Goal: Information Seeking & Learning: Learn about a topic

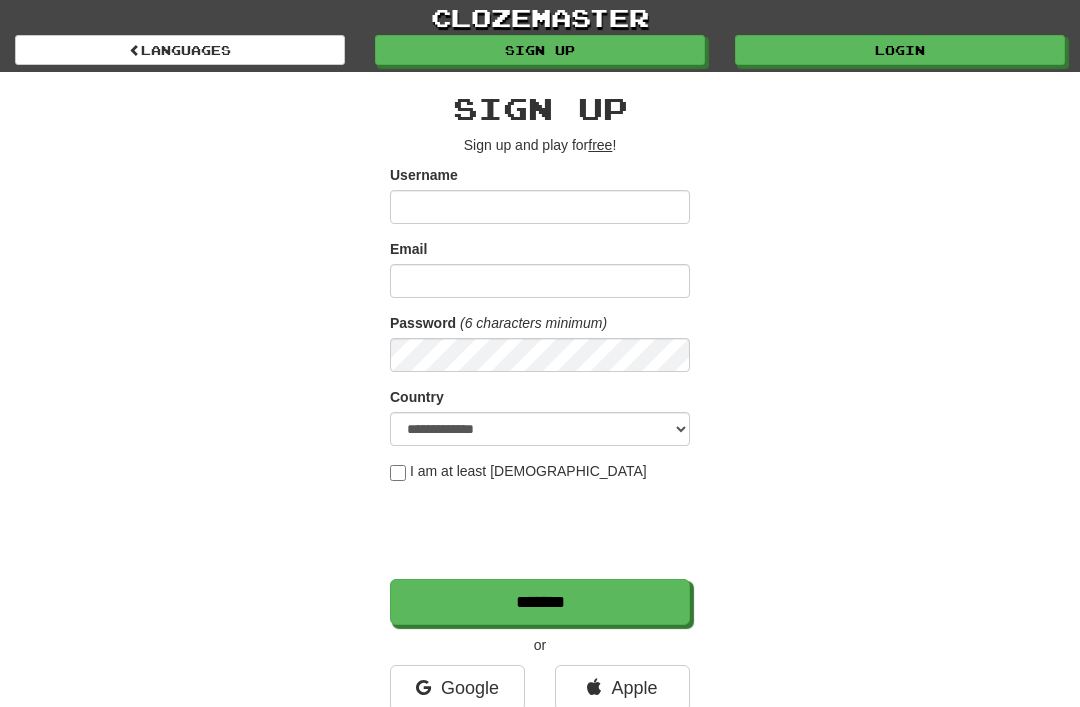
click at [847, 52] on link "Login" at bounding box center [900, 50] width 330 height 30
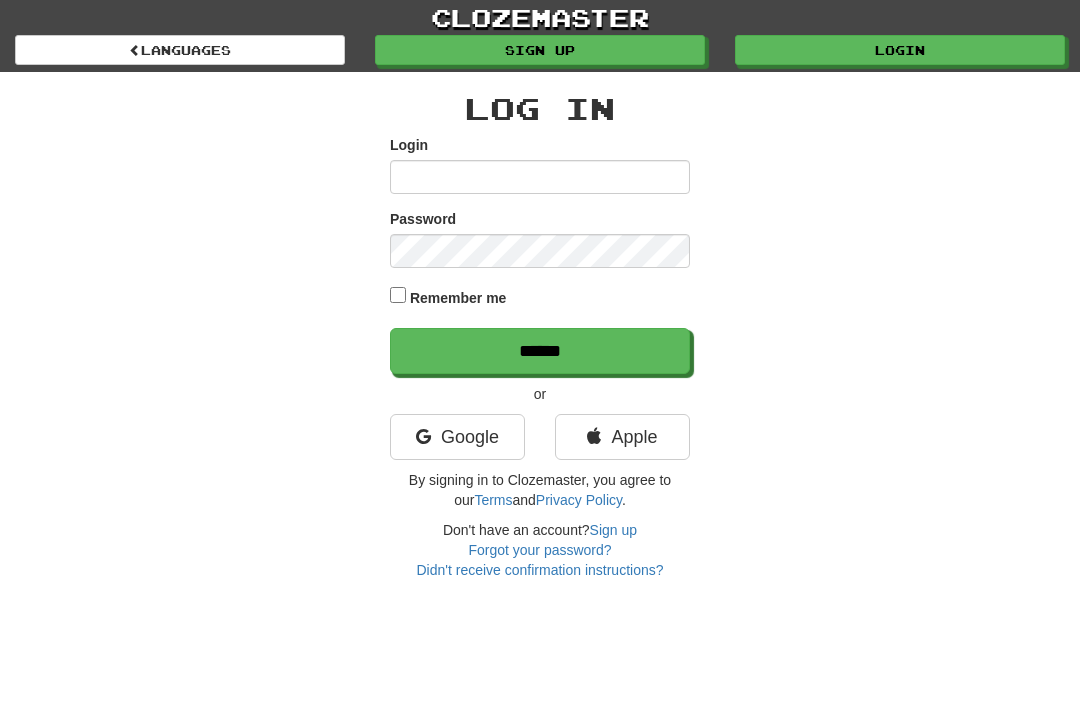
click at [450, 438] on link "Google" at bounding box center [457, 437] width 135 height 46
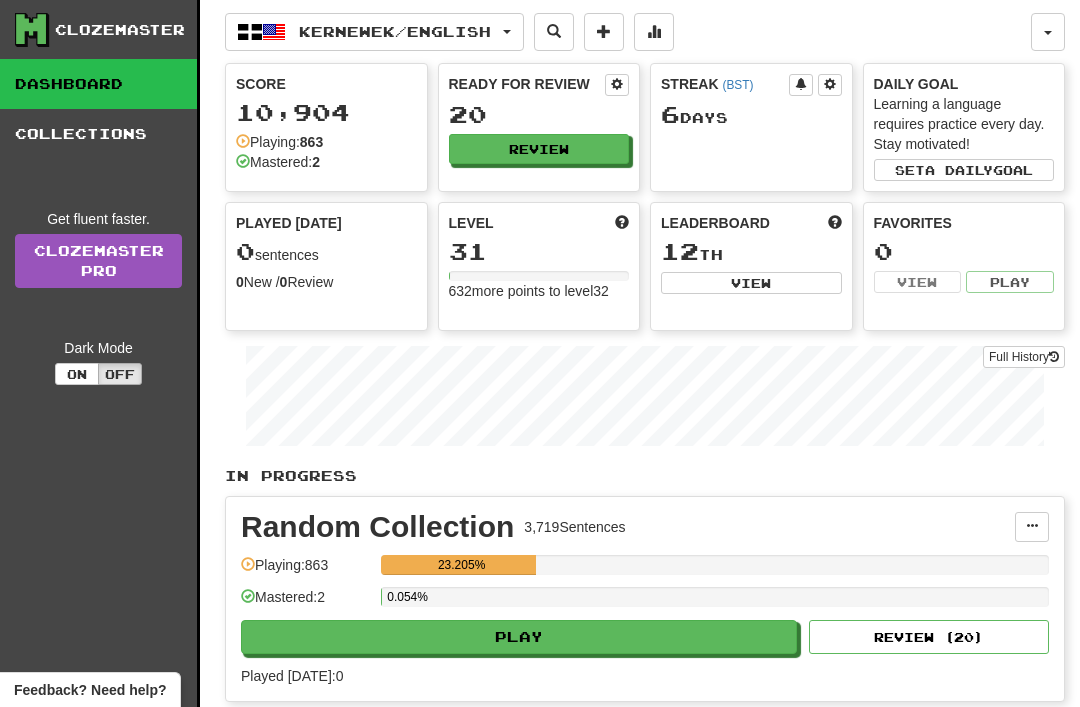
click at [557, 647] on button "Play" at bounding box center [519, 637] width 556 height 34
select select "**"
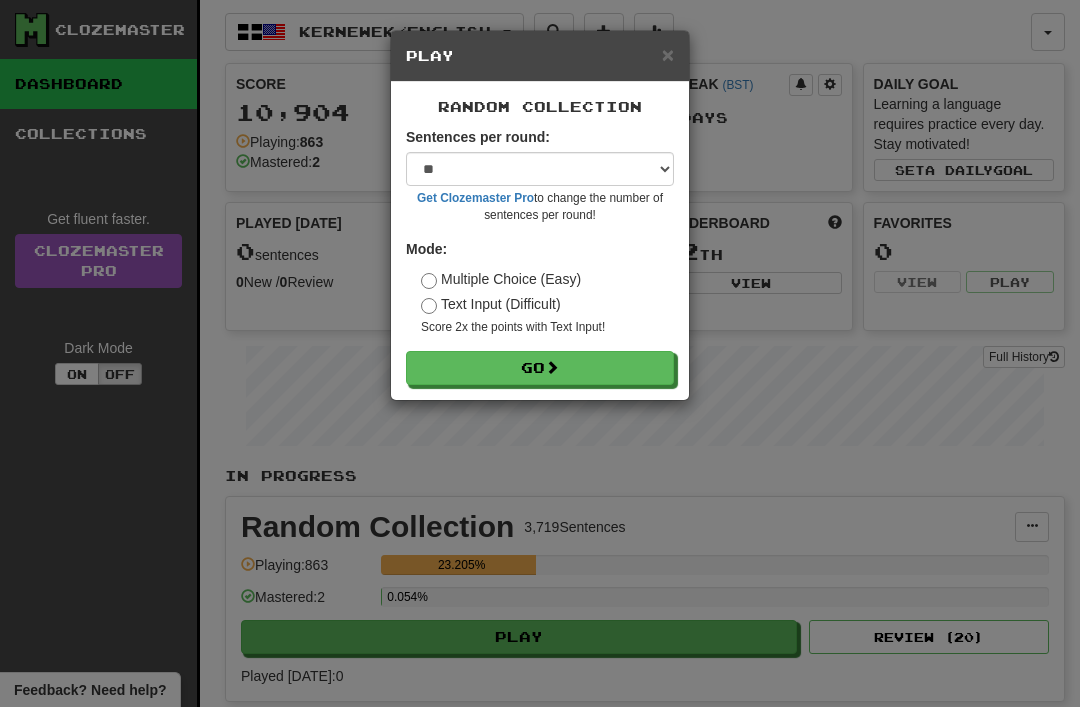
click at [536, 358] on button "Go" at bounding box center [540, 368] width 268 height 34
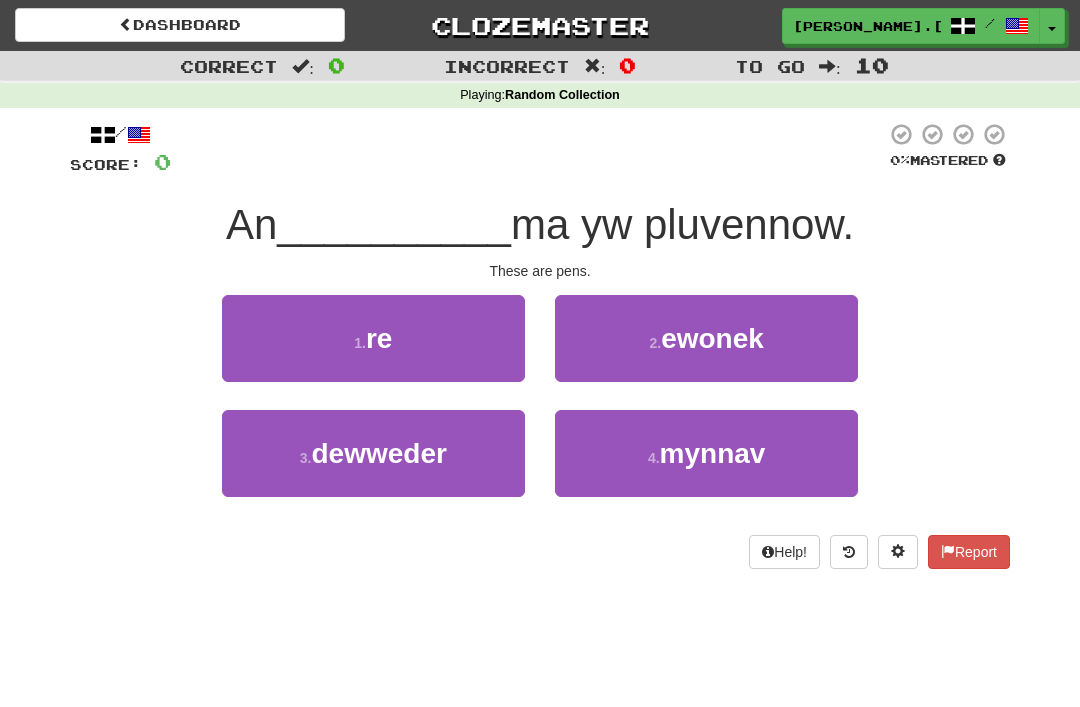
click at [725, 452] on span "mynnav" at bounding box center [713, 453] width 106 height 31
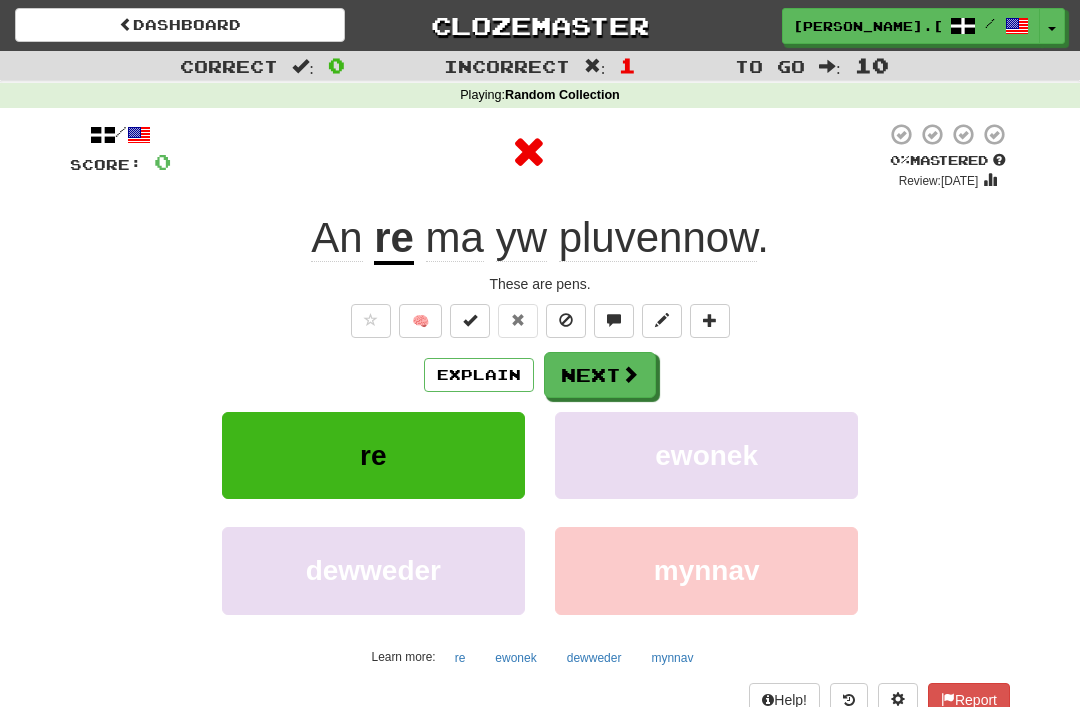
click at [621, 365] on span at bounding box center [630, 374] width 18 height 18
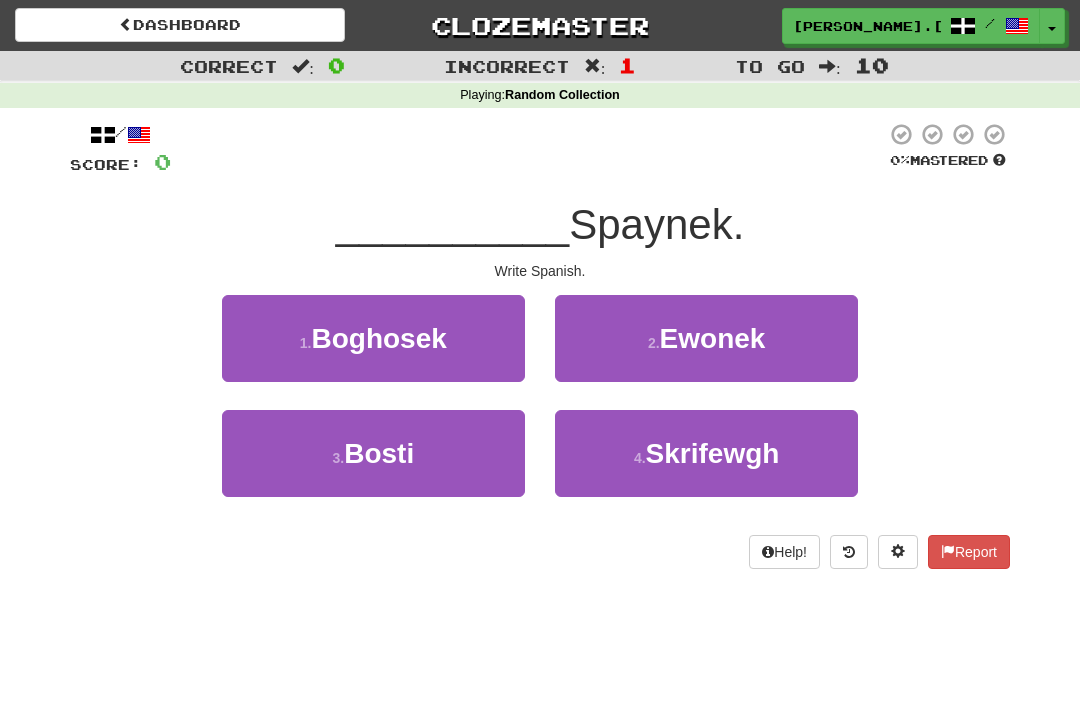
click at [756, 447] on span "Skrifewgh" at bounding box center [713, 453] width 134 height 31
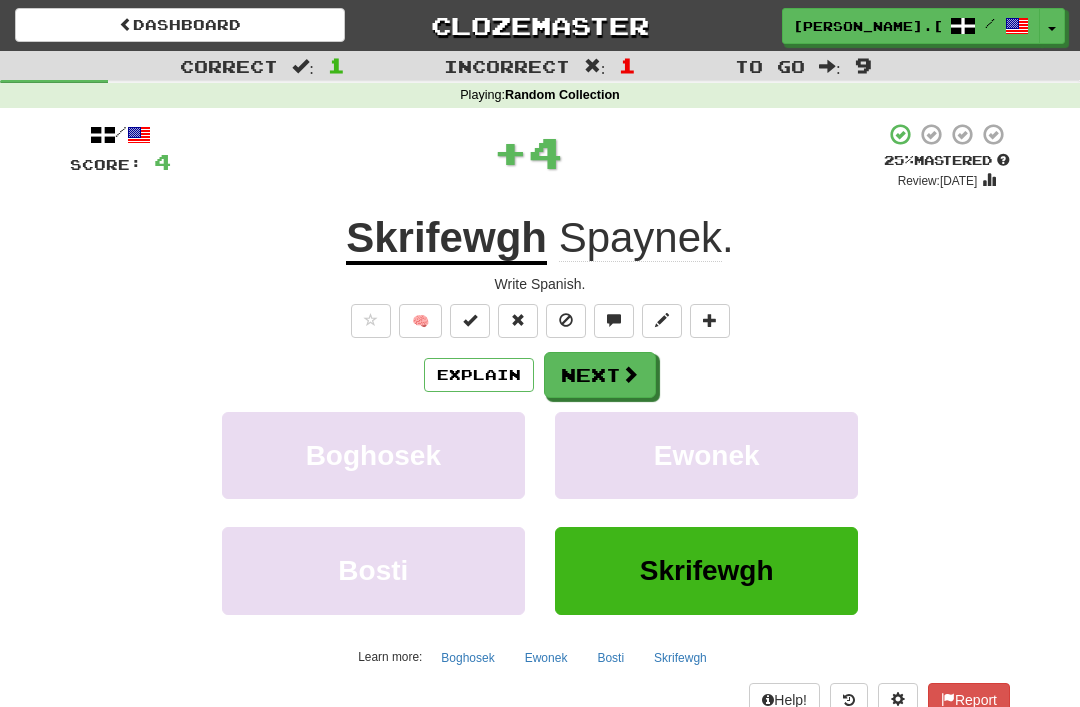
click at [617, 373] on button "Next" at bounding box center [600, 375] width 112 height 46
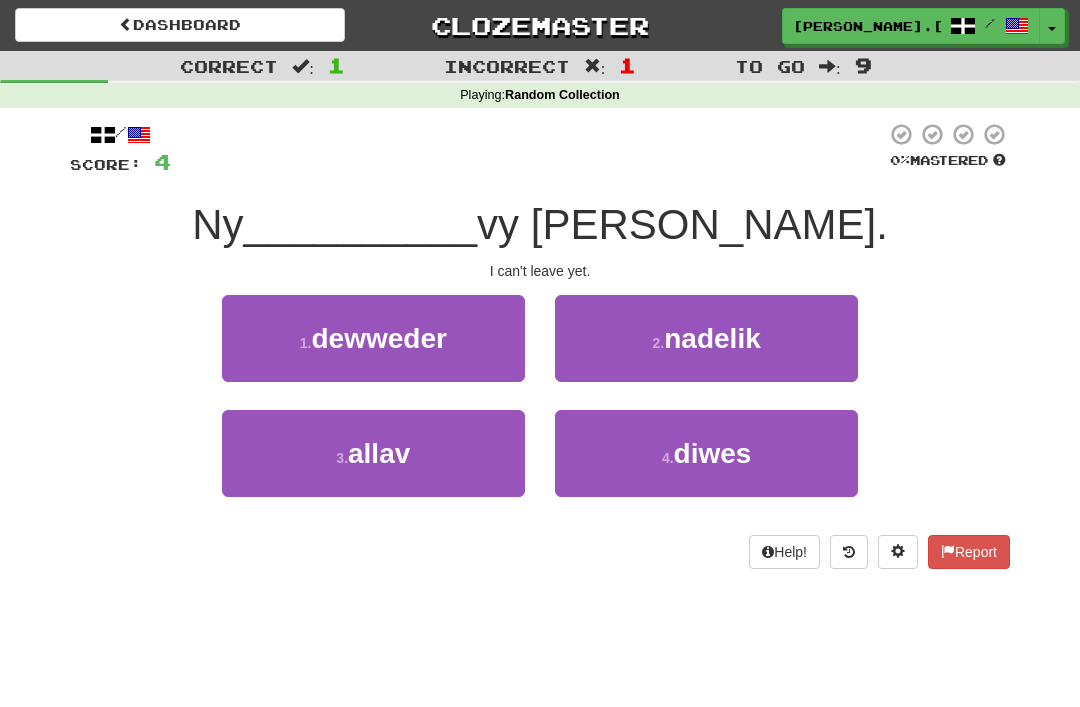
click at [430, 445] on button "3 . allav" at bounding box center [373, 453] width 303 height 87
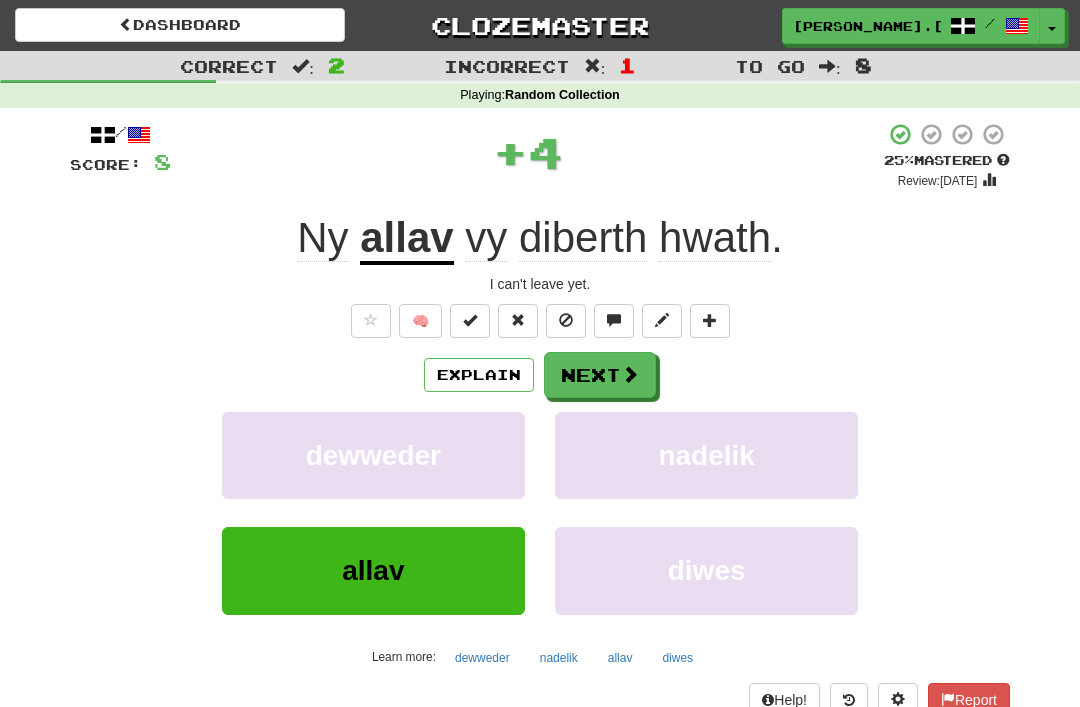
click at [621, 372] on span at bounding box center [630, 374] width 18 height 18
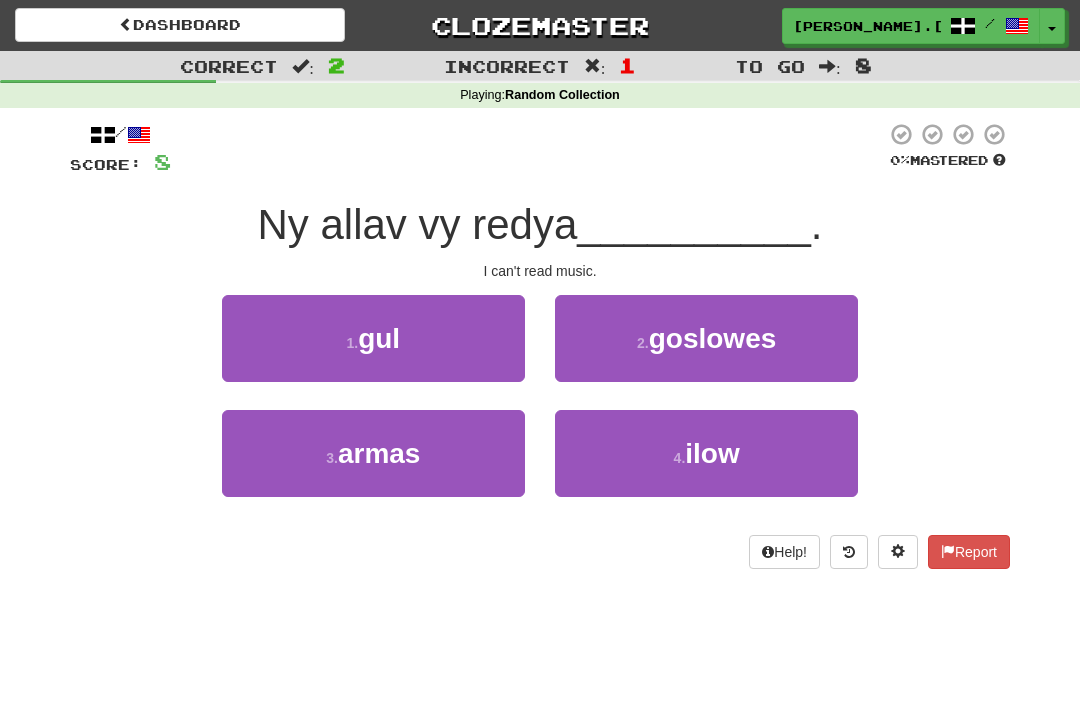
click at [413, 443] on span "armas" at bounding box center [379, 453] width 83 height 31
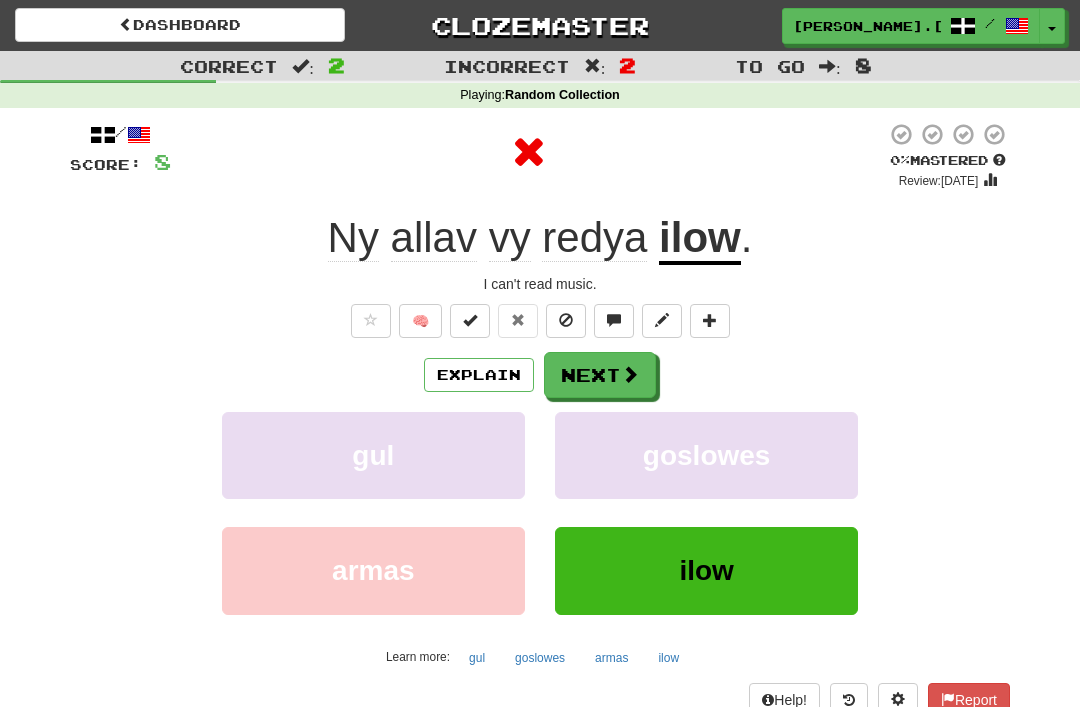
click at [630, 355] on button "Next" at bounding box center [600, 375] width 112 height 46
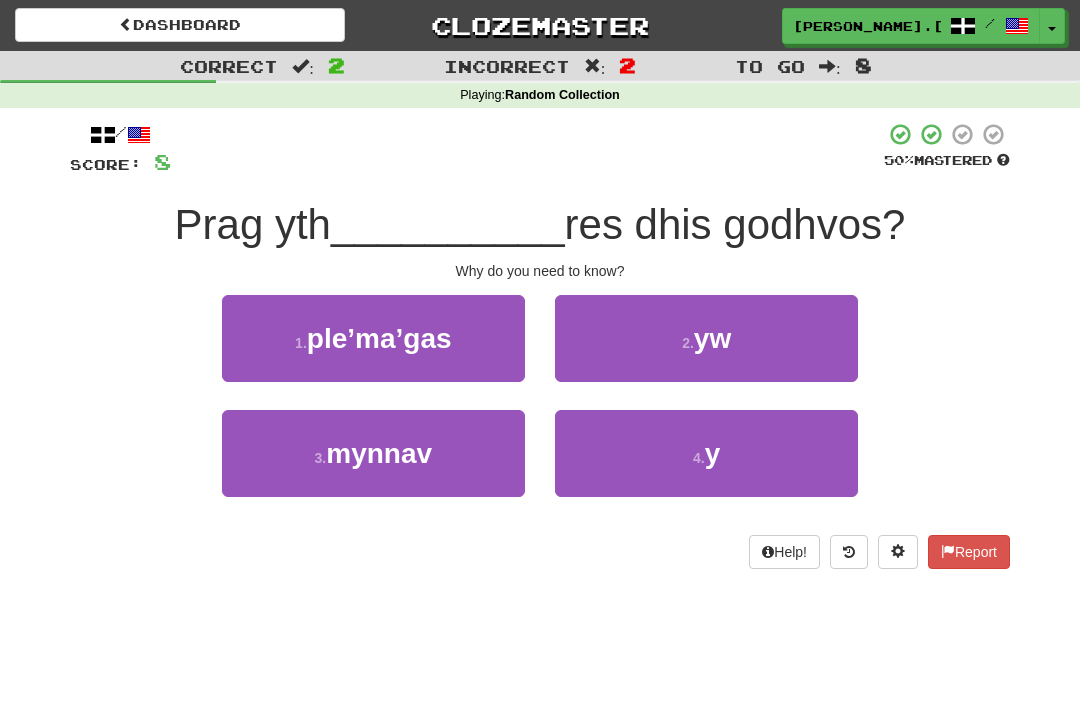
click at [734, 330] on button "2 . yw" at bounding box center [706, 338] width 303 height 87
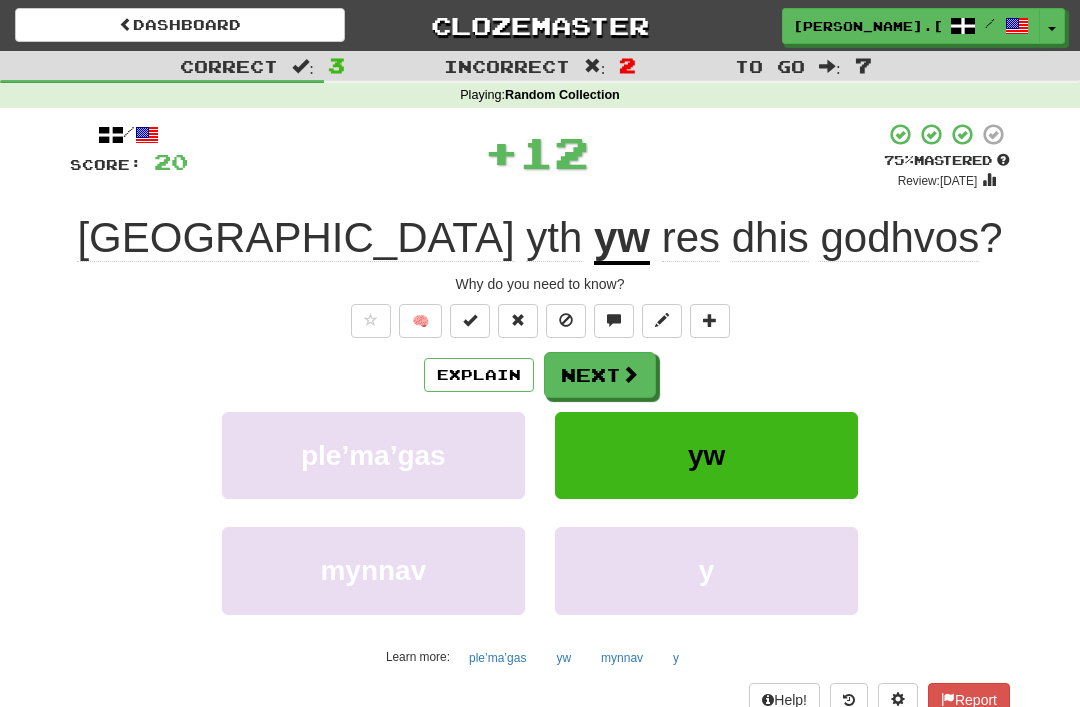
click at [618, 379] on button "Next" at bounding box center [600, 375] width 112 height 46
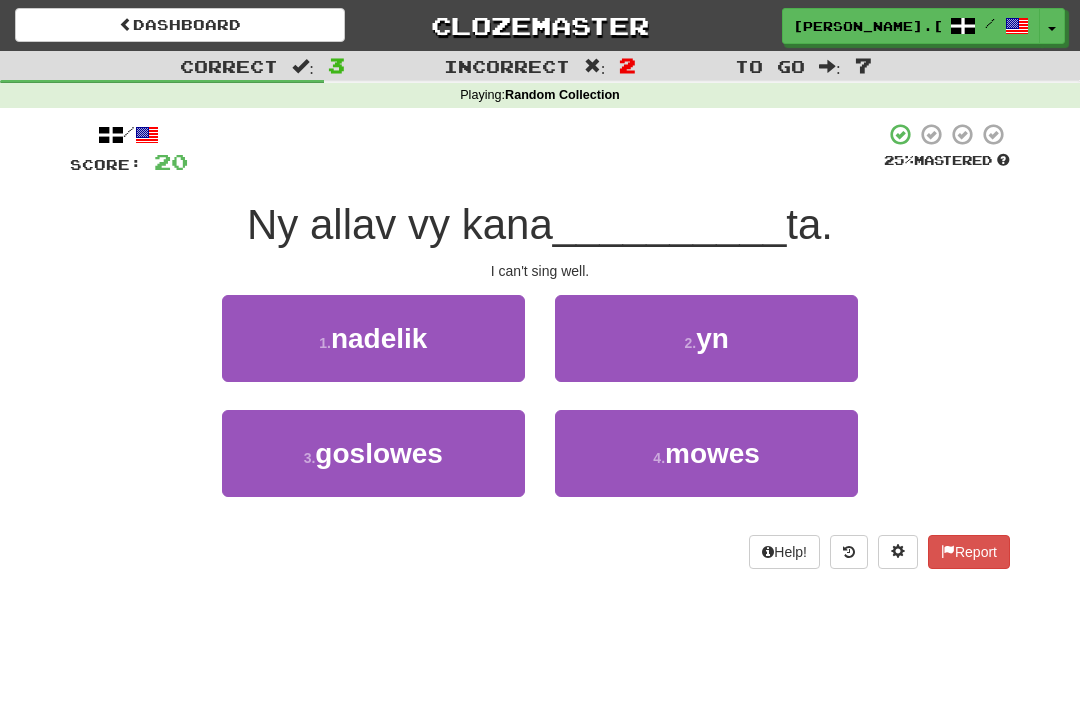
click at [749, 332] on button "2 . yn" at bounding box center [706, 338] width 303 height 87
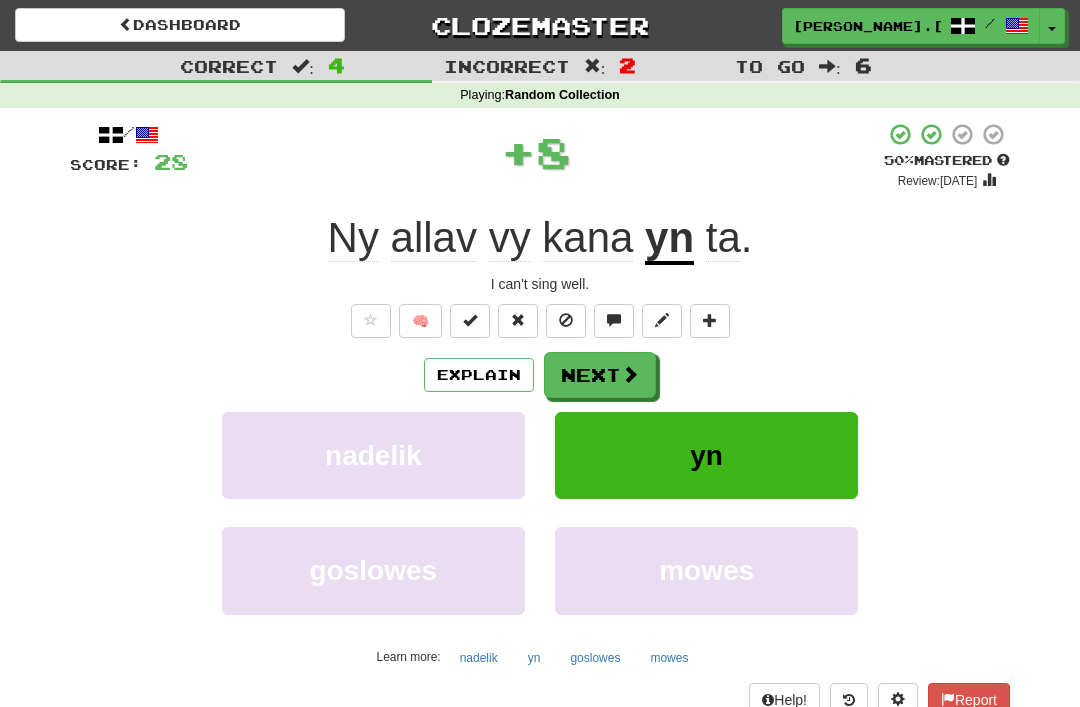
click at [628, 376] on span at bounding box center [630, 374] width 18 height 18
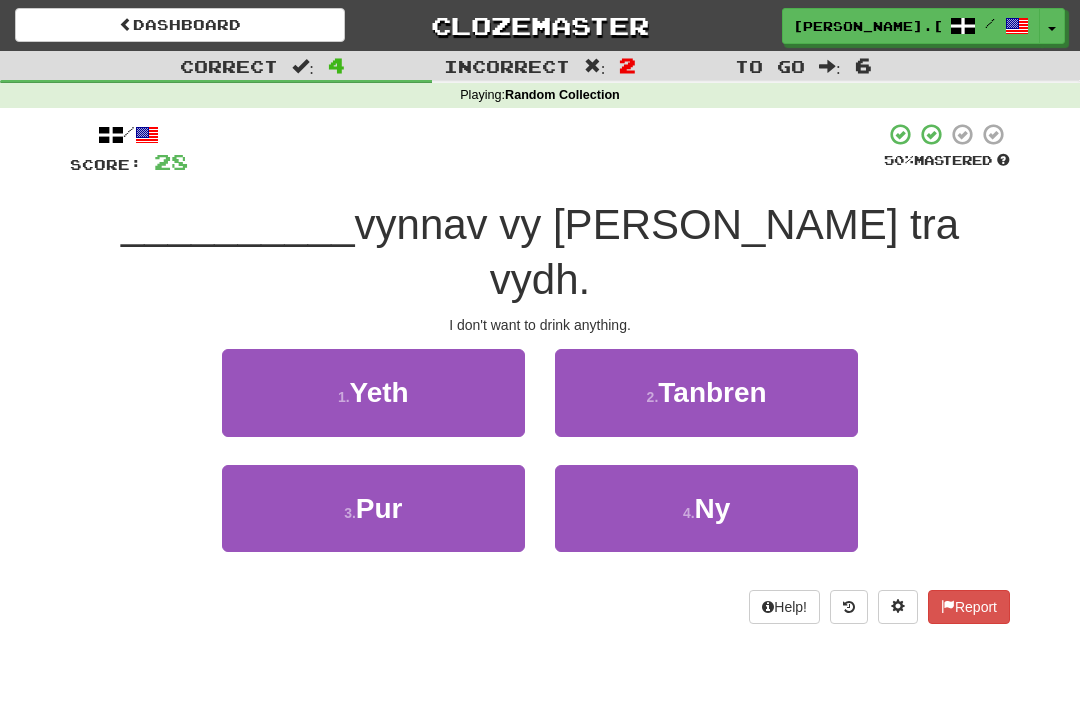
click at [747, 465] on button "4 . Ny" at bounding box center [706, 508] width 303 height 87
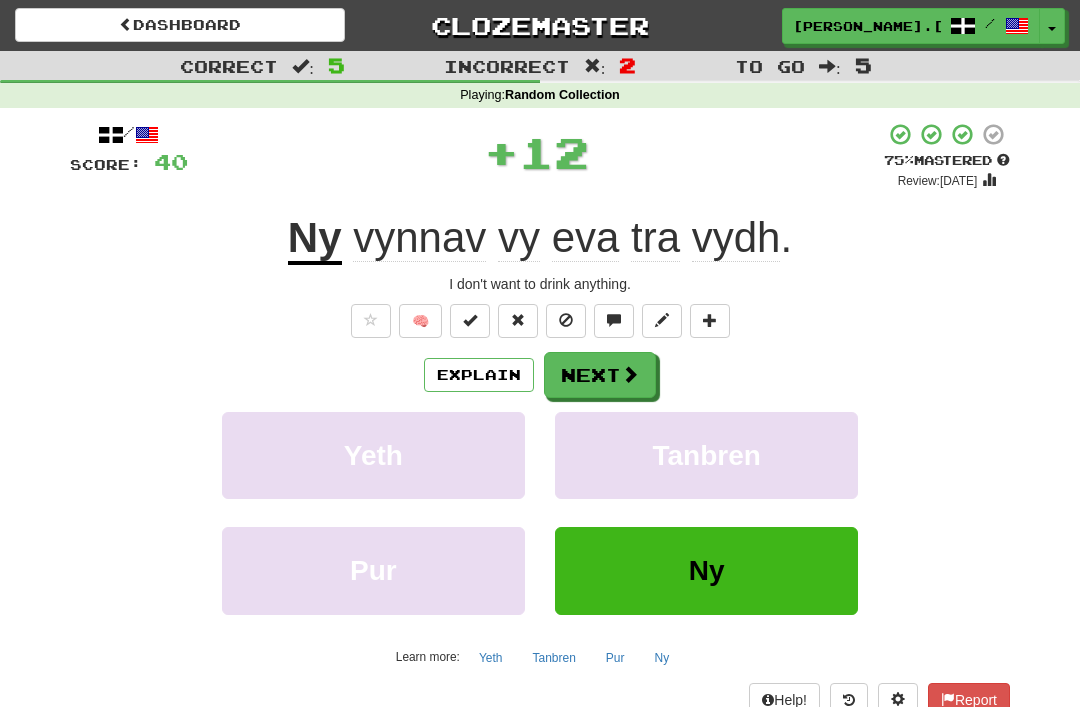
click at [608, 378] on button "Next" at bounding box center [600, 375] width 112 height 46
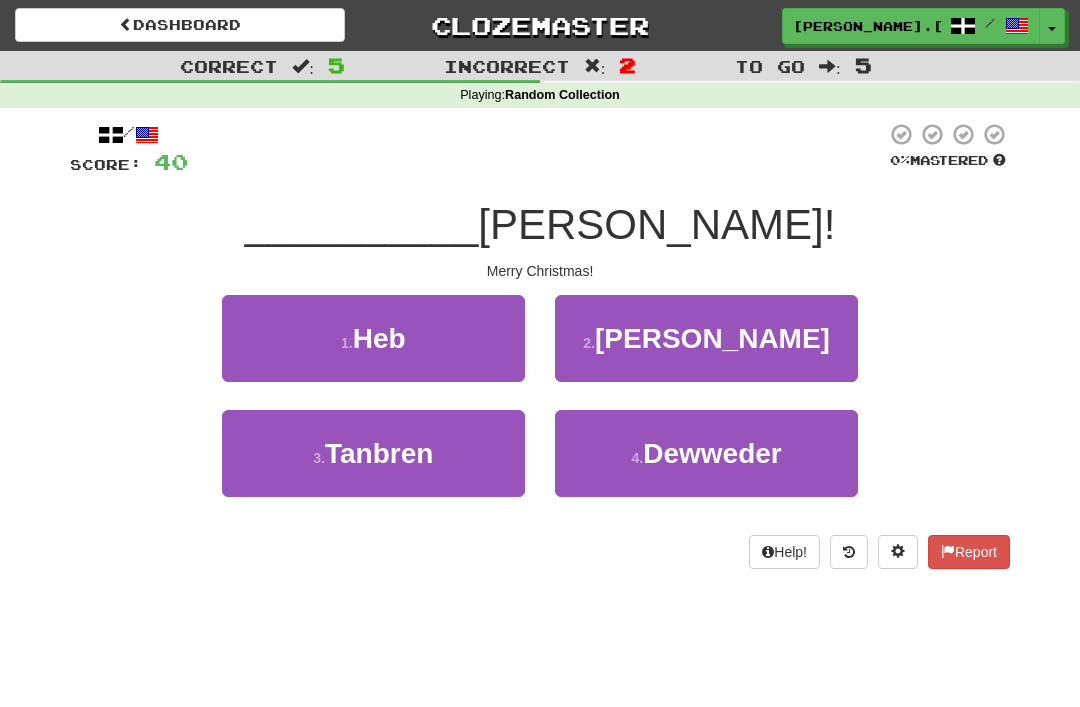
click at [743, 326] on span "Nadelik" at bounding box center [712, 338] width 235 height 31
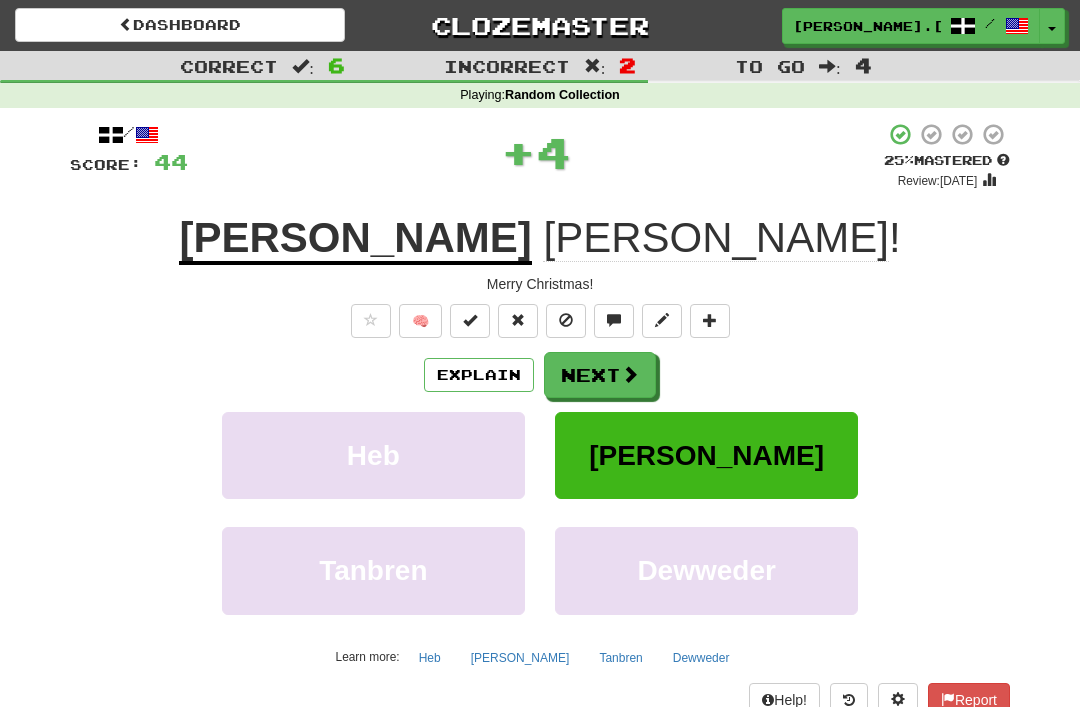
click at [617, 377] on button "Next" at bounding box center [600, 375] width 112 height 46
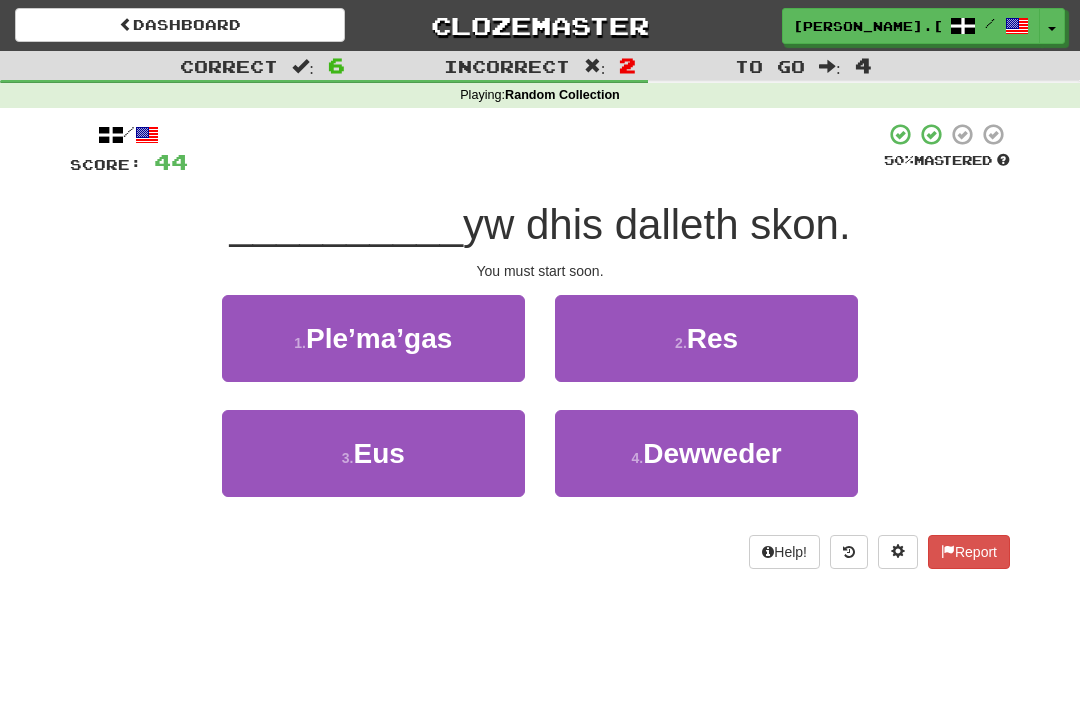
click at [713, 330] on span "Res" at bounding box center [712, 338] width 51 height 31
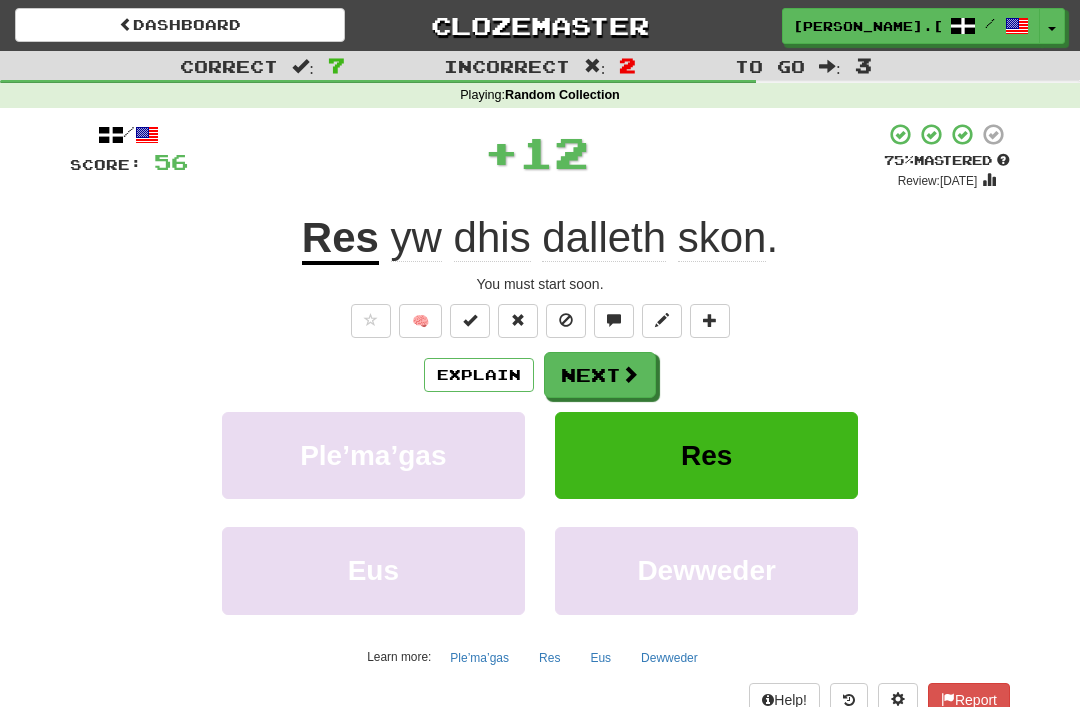
click at [612, 383] on button "Next" at bounding box center [600, 375] width 112 height 46
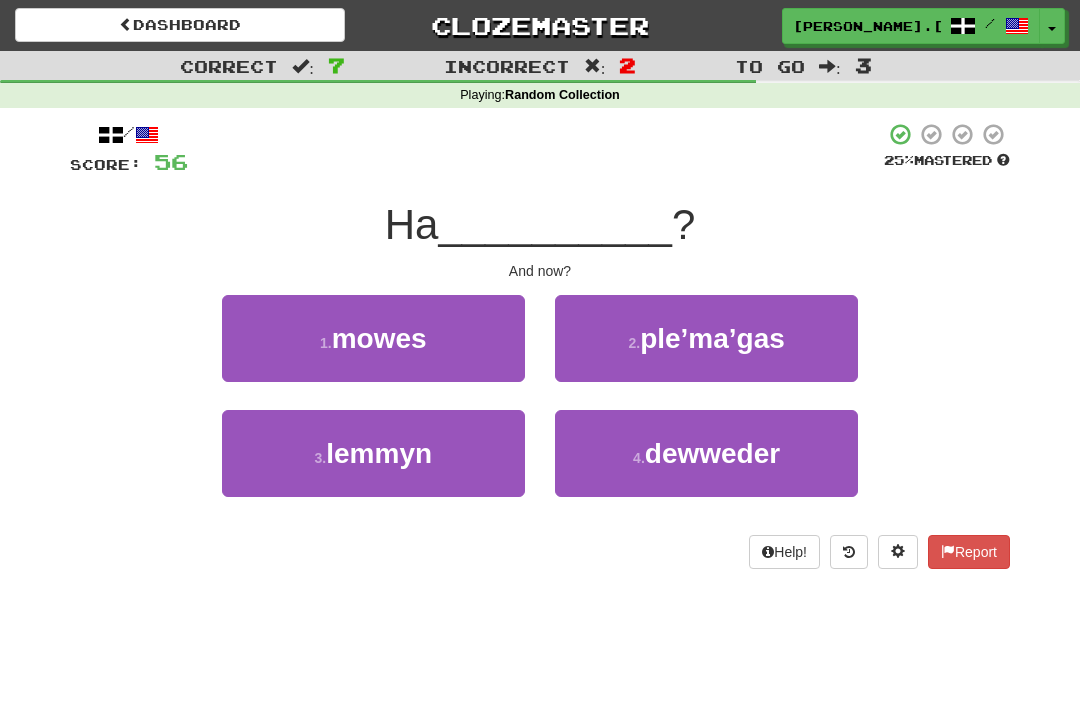
click at [411, 450] on span "lemmyn" at bounding box center [379, 453] width 106 height 31
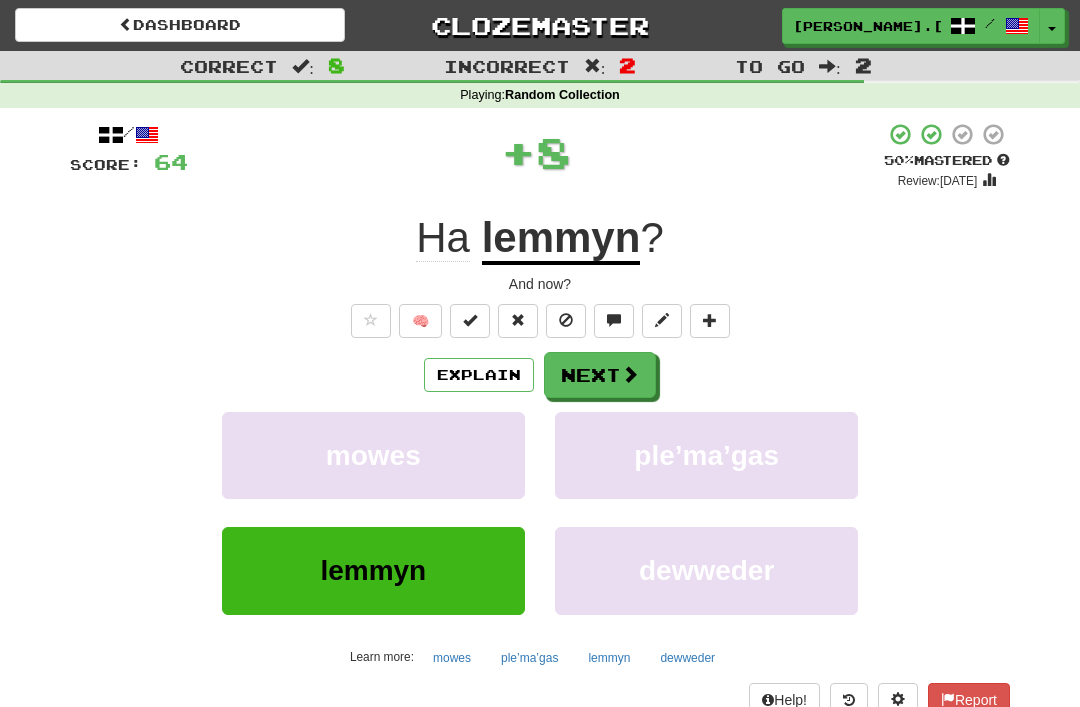
click at [611, 381] on button "Next" at bounding box center [600, 375] width 112 height 46
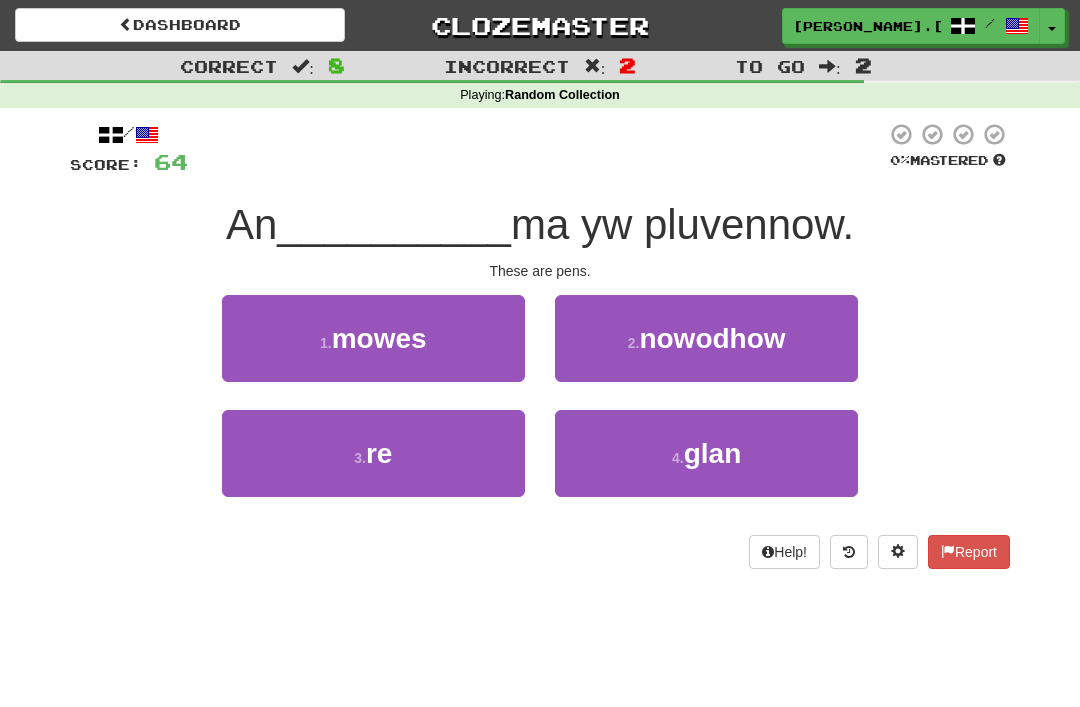
click at [409, 441] on button "3 . re" at bounding box center [373, 453] width 303 height 87
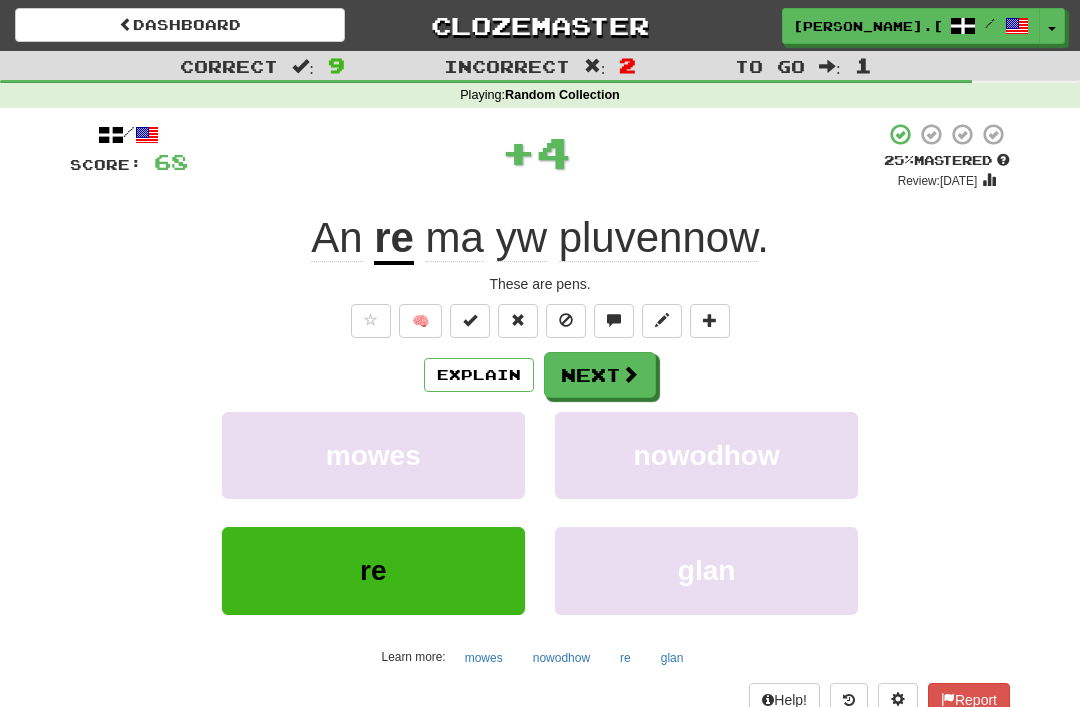
click at [614, 375] on button "Next" at bounding box center [600, 375] width 112 height 46
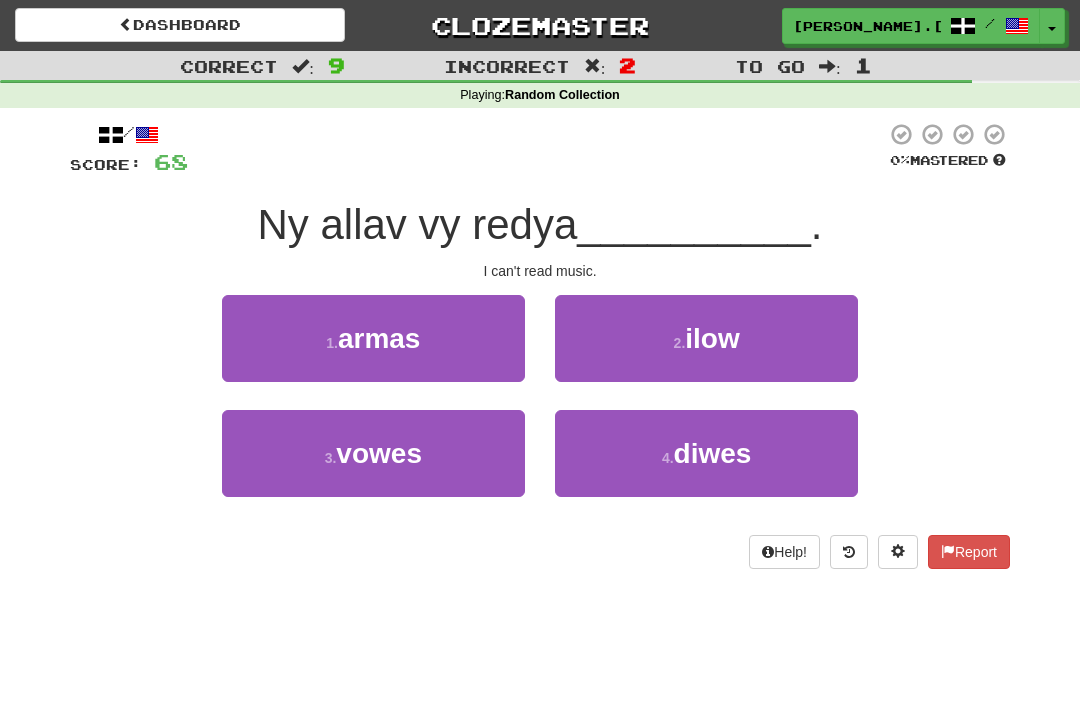
click at [755, 330] on button "2 . ilow" at bounding box center [706, 338] width 303 height 87
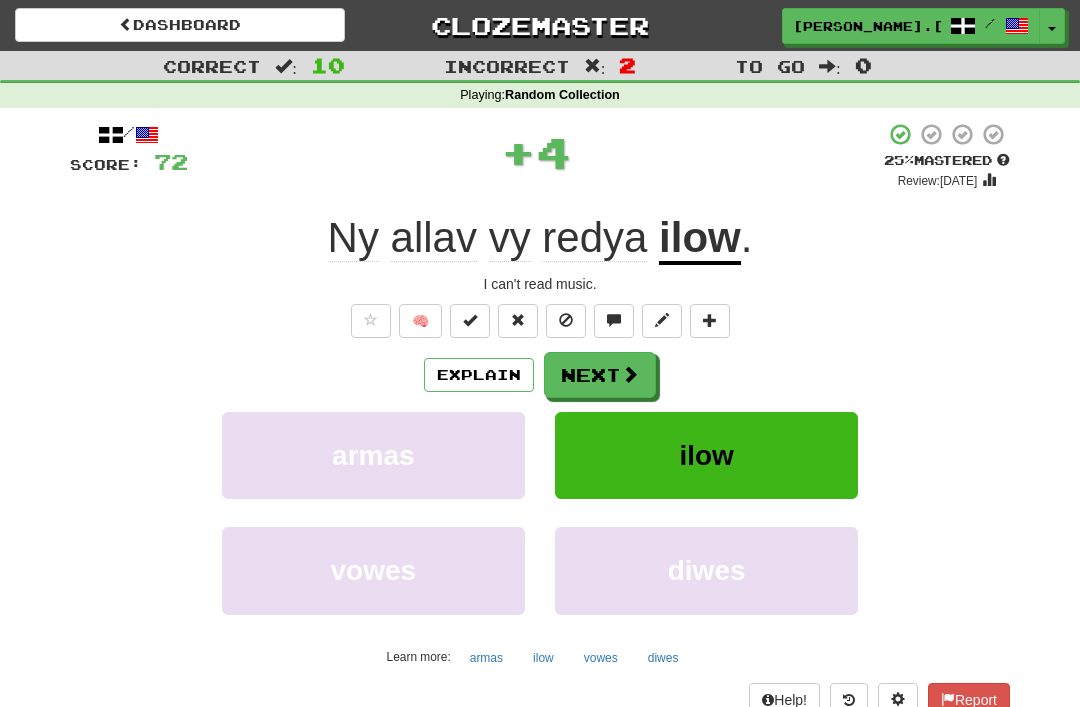
click at [636, 375] on span at bounding box center [630, 374] width 18 height 18
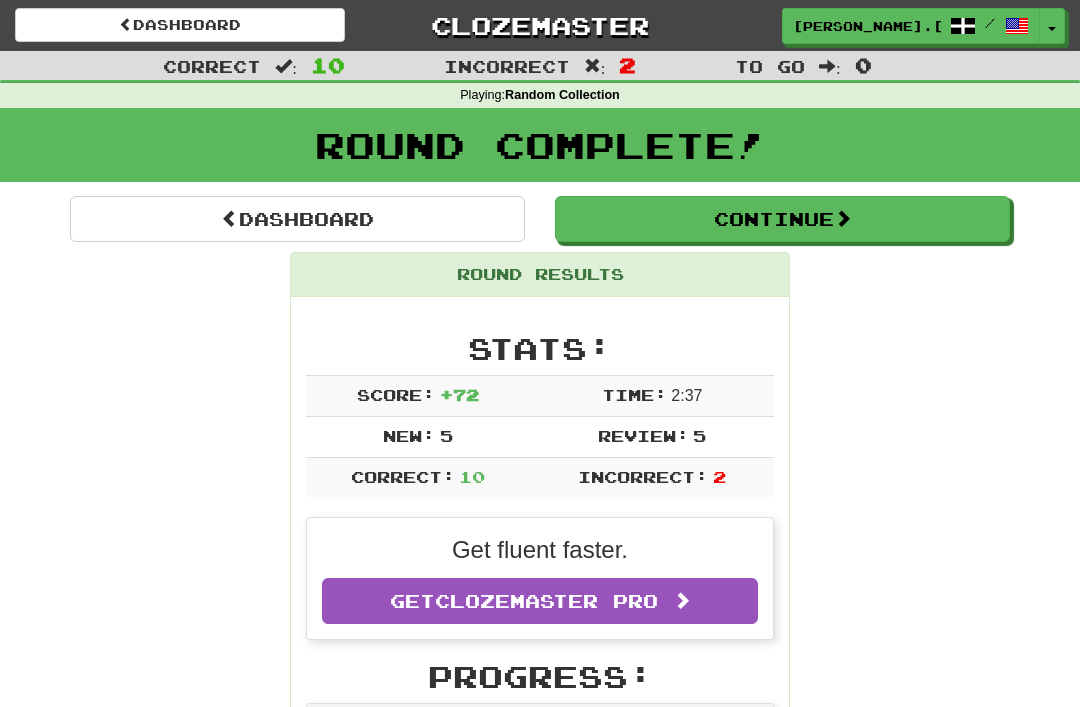
click at [812, 217] on button "Continue" at bounding box center [782, 219] width 455 height 46
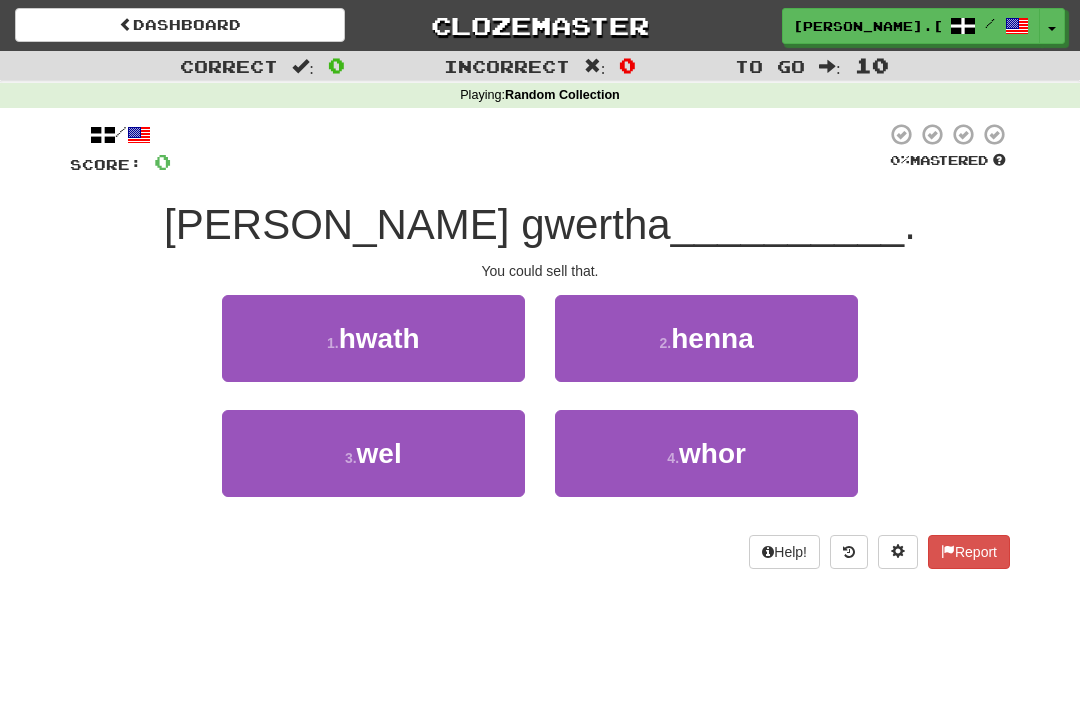
click at [727, 333] on span "henna" at bounding box center [712, 338] width 82 height 31
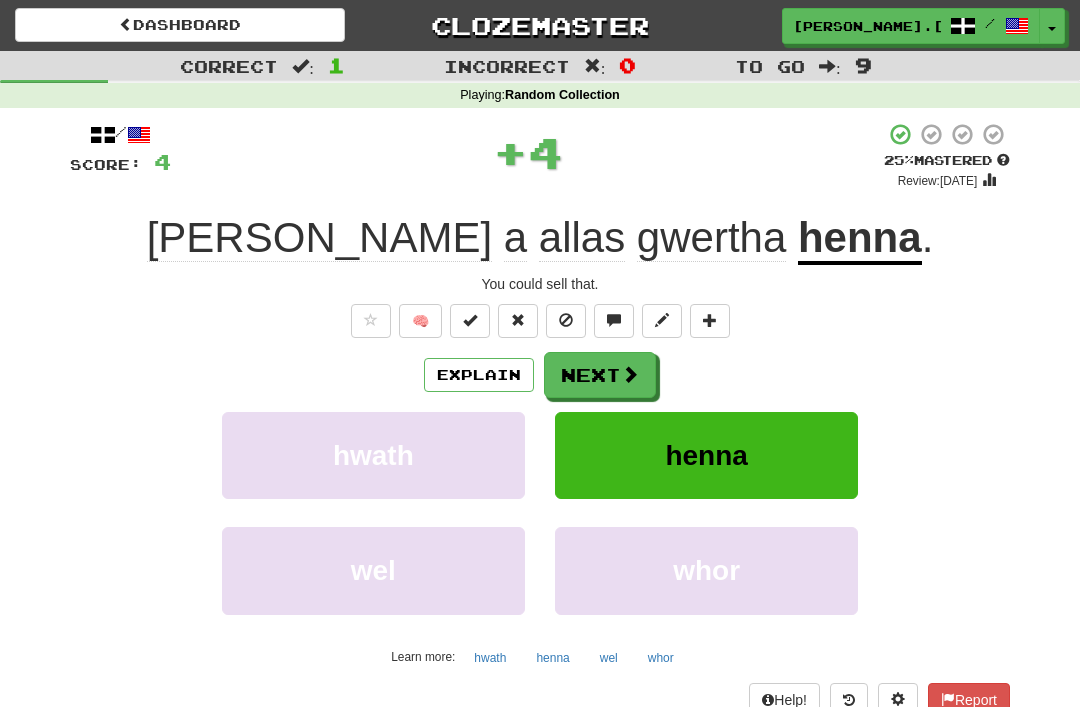
click at [626, 365] on span at bounding box center [630, 374] width 18 height 18
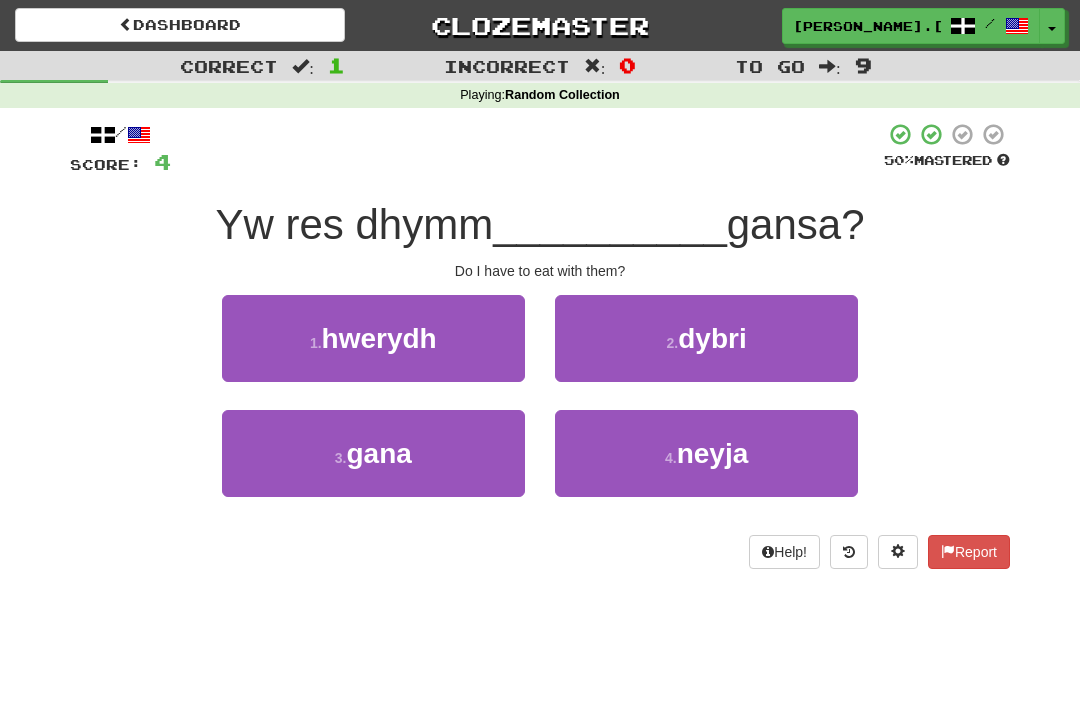
click at [743, 339] on span "dybri" at bounding box center [712, 338] width 68 height 31
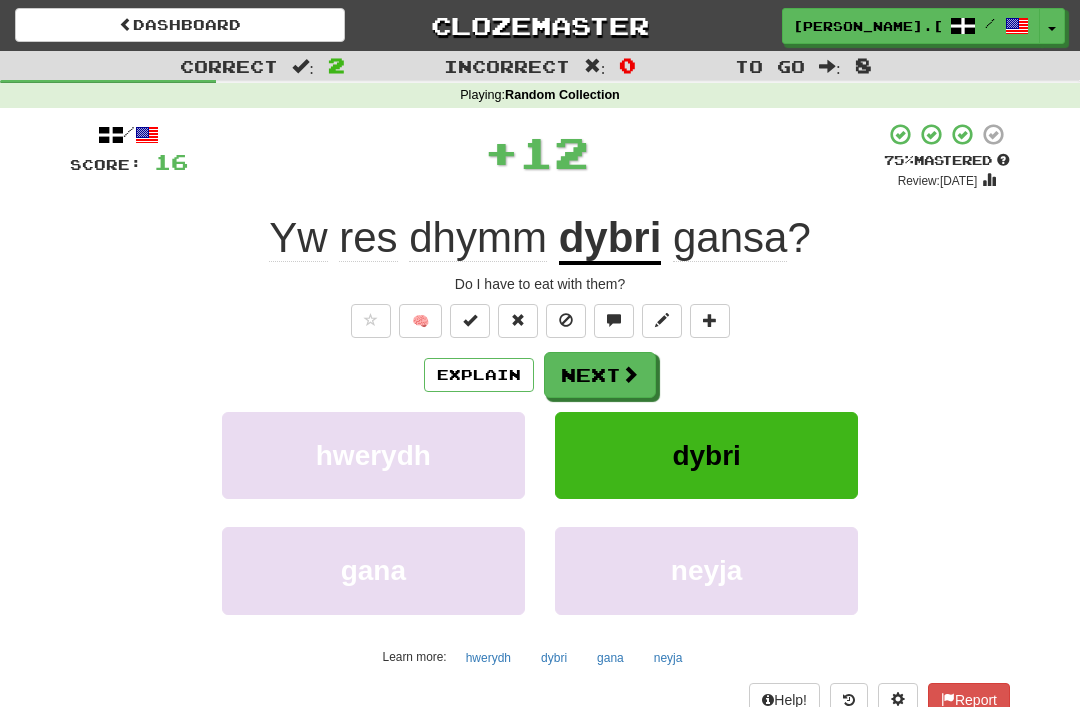
click at [635, 365] on span at bounding box center [630, 374] width 18 height 18
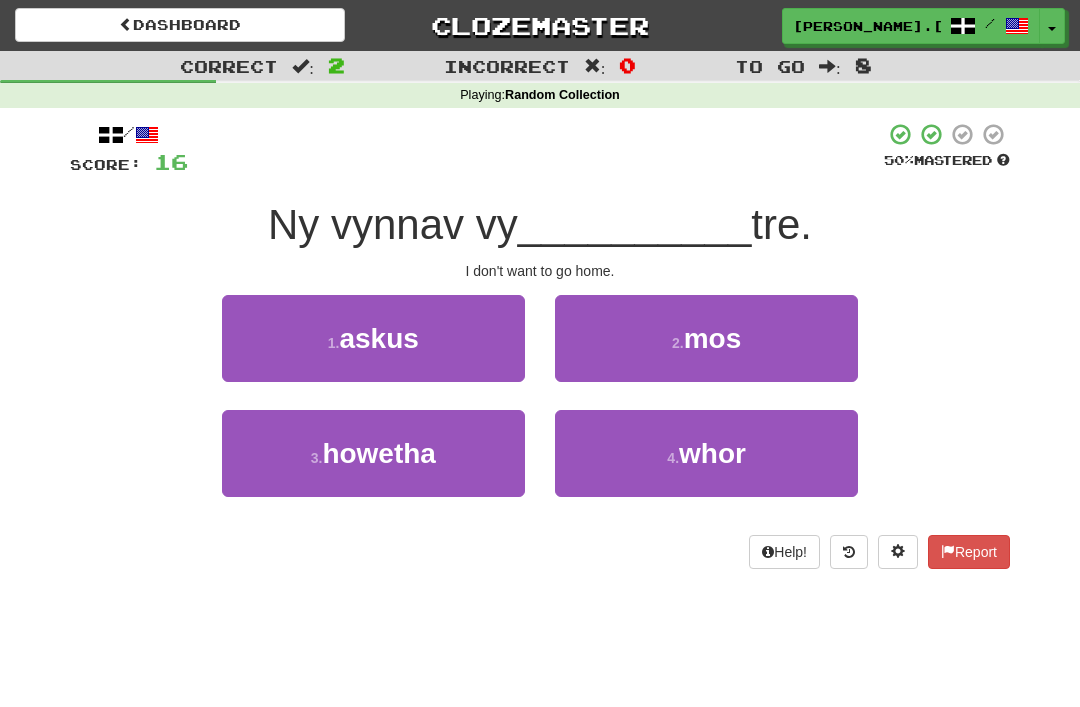
click at [752, 337] on button "2 . mos" at bounding box center [706, 338] width 303 height 87
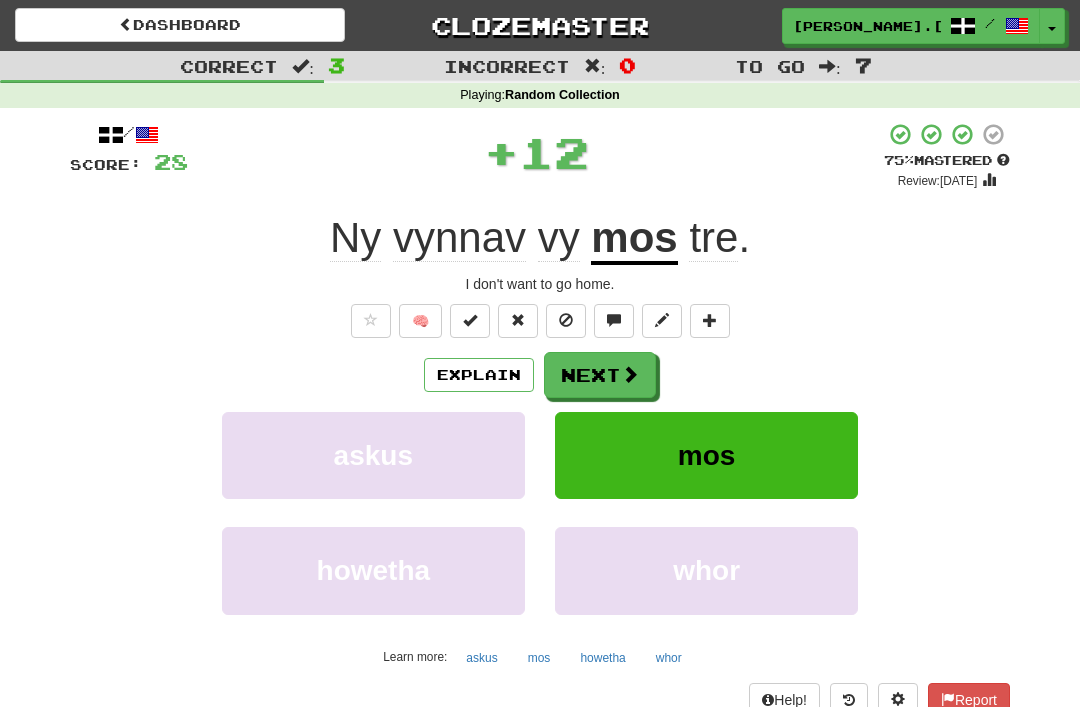
click at [636, 375] on span at bounding box center [630, 374] width 18 height 18
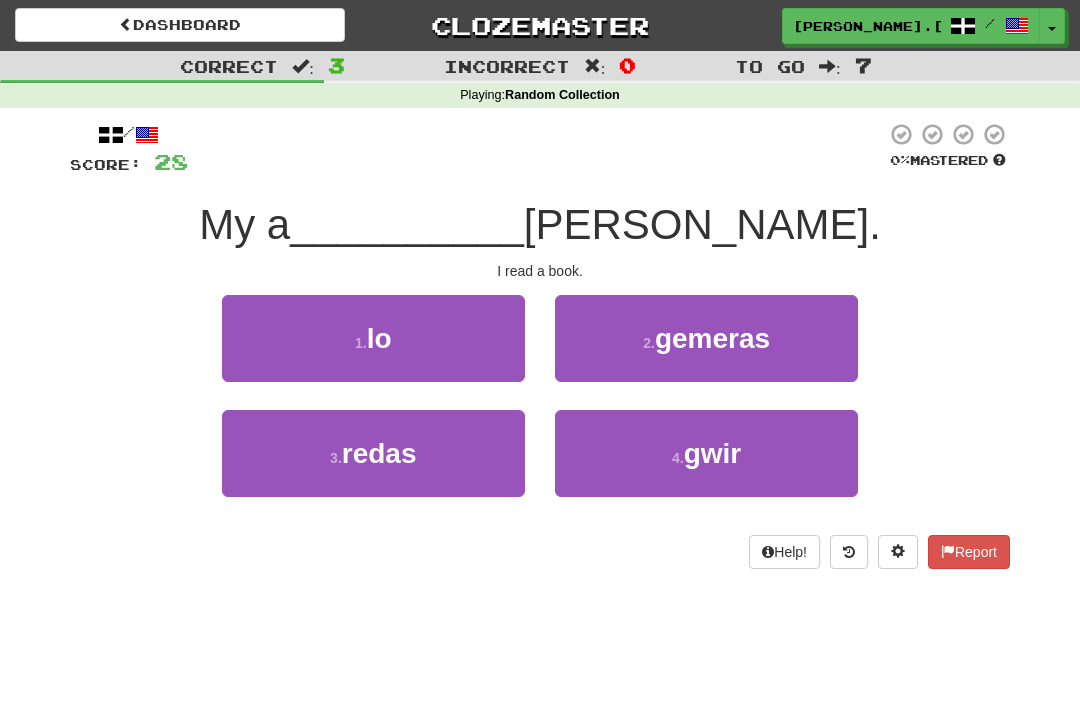
click at [417, 448] on span "redas" at bounding box center [379, 453] width 75 height 31
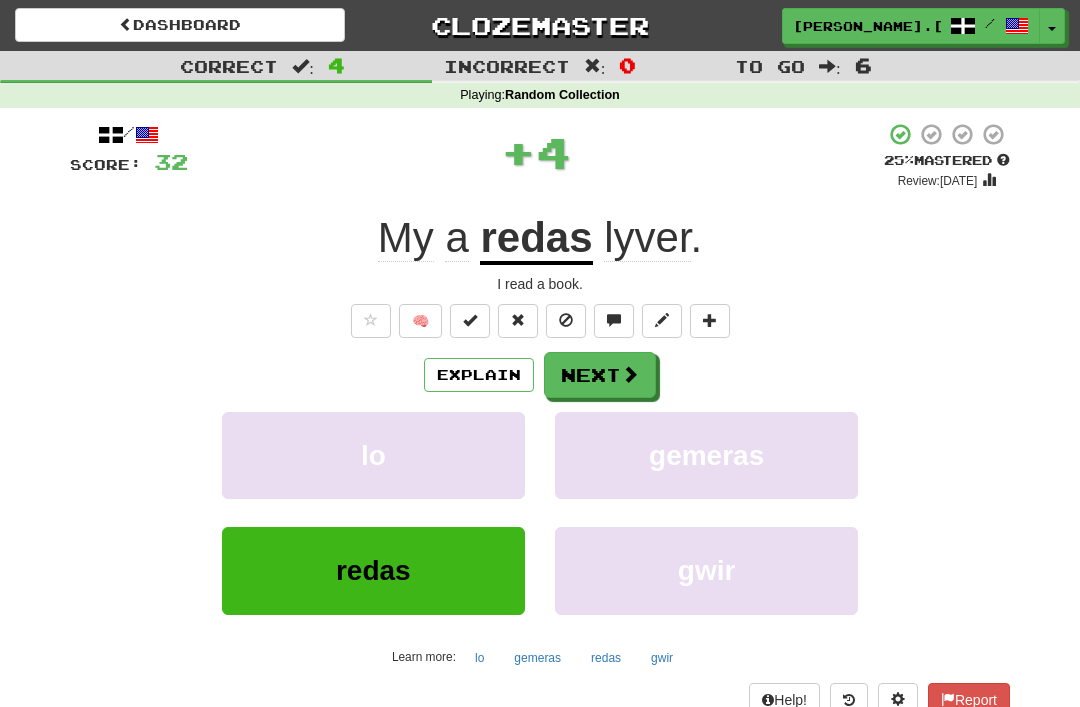
click at [621, 369] on span at bounding box center [630, 374] width 18 height 18
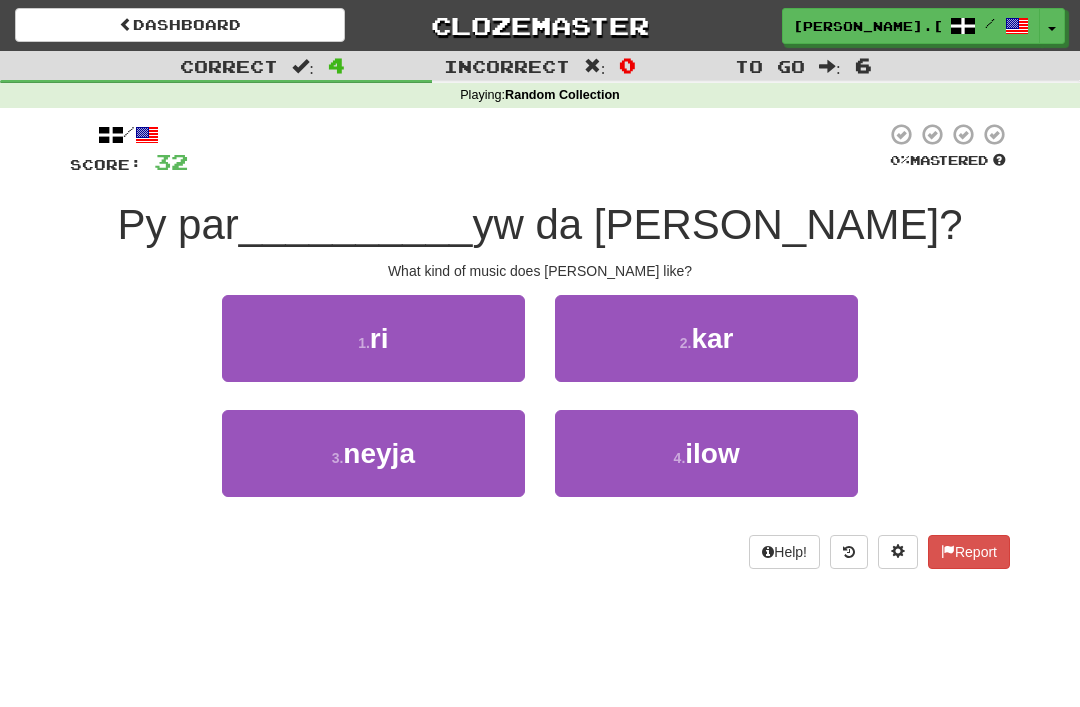
click at [751, 445] on button "4 . ilow" at bounding box center [706, 453] width 303 height 87
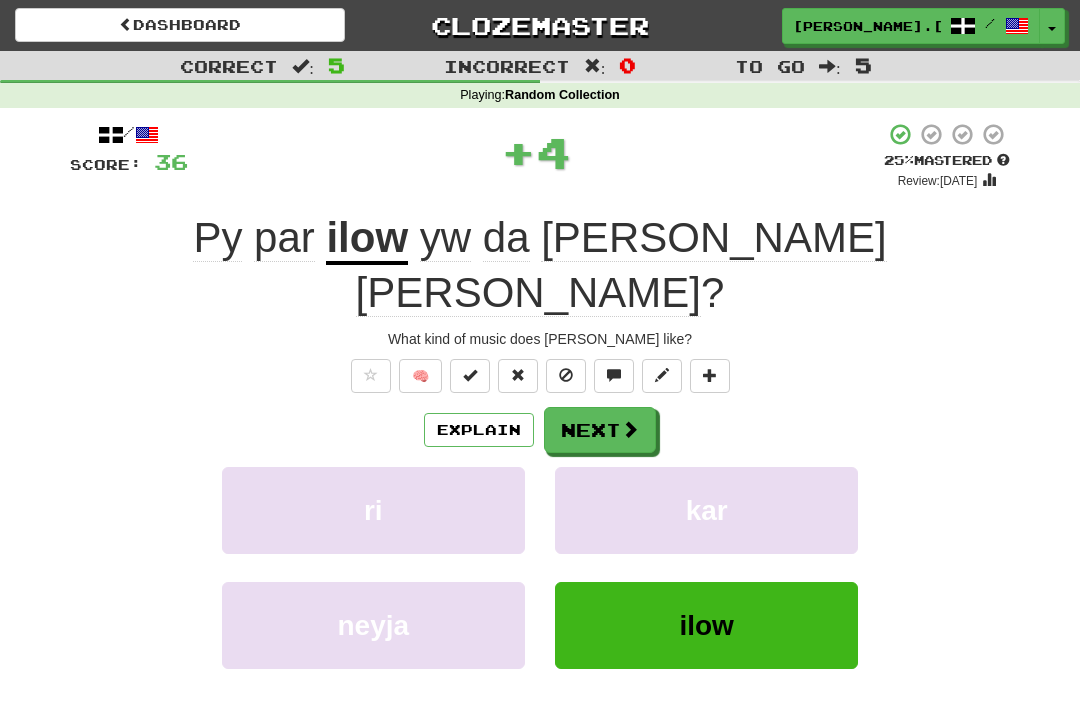
click at [614, 407] on button "Next" at bounding box center [600, 430] width 112 height 46
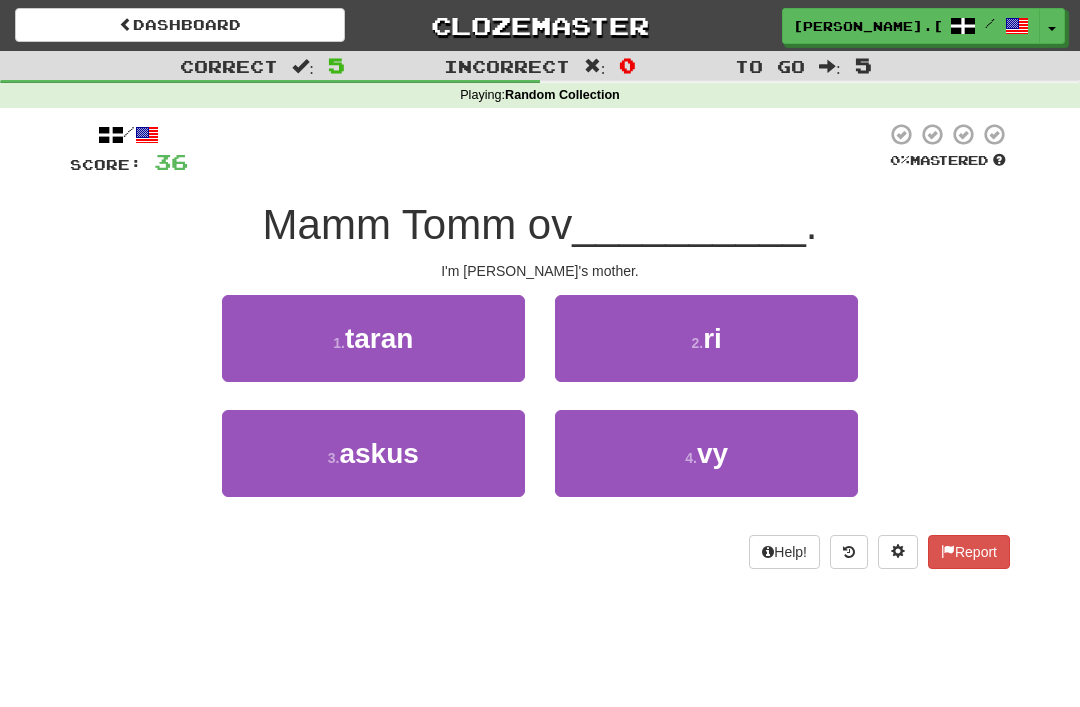
click at [741, 450] on button "4 . vy" at bounding box center [706, 453] width 303 height 87
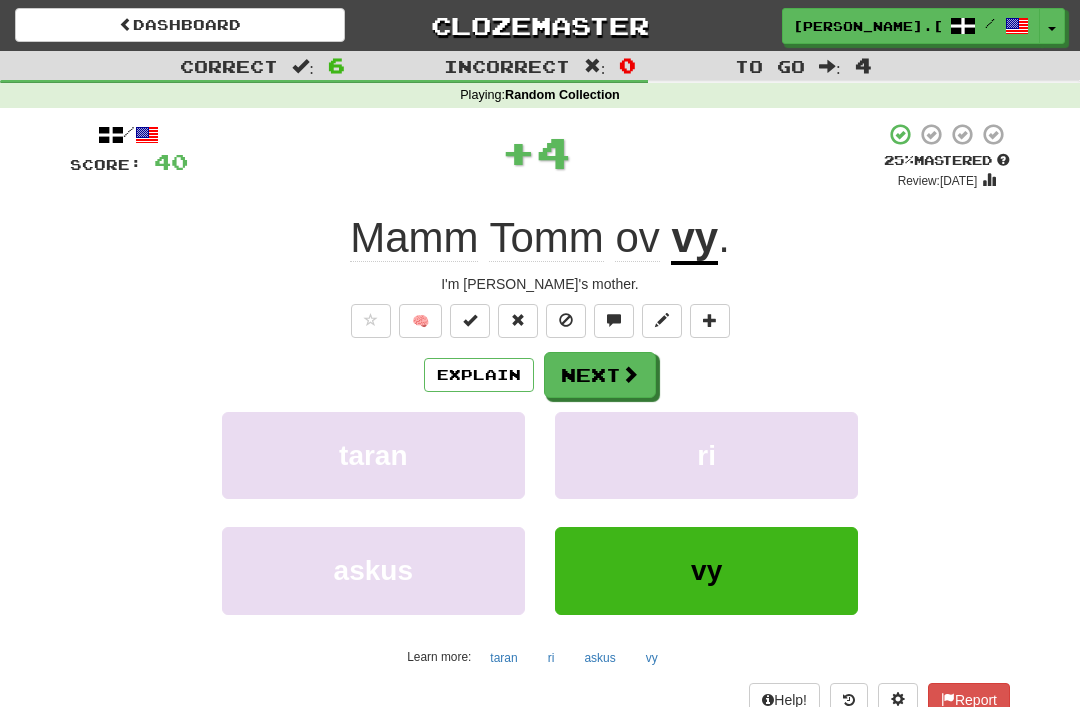
click at [631, 369] on span at bounding box center [630, 374] width 18 height 18
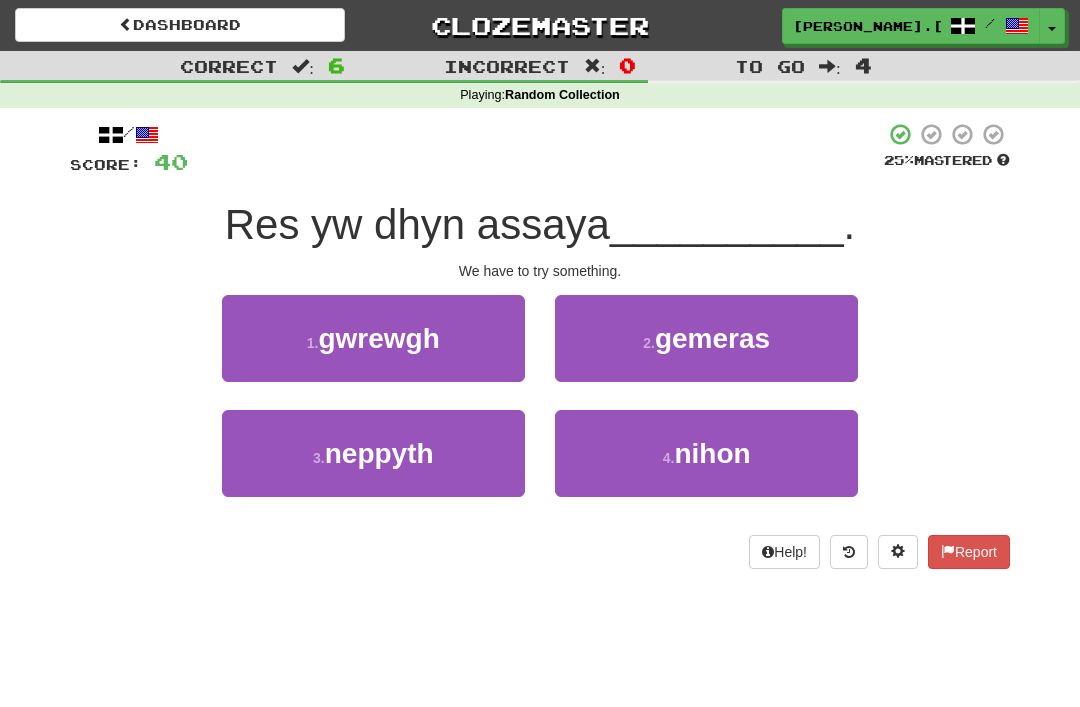
click at [429, 450] on span "neppyth" at bounding box center [379, 453] width 109 height 31
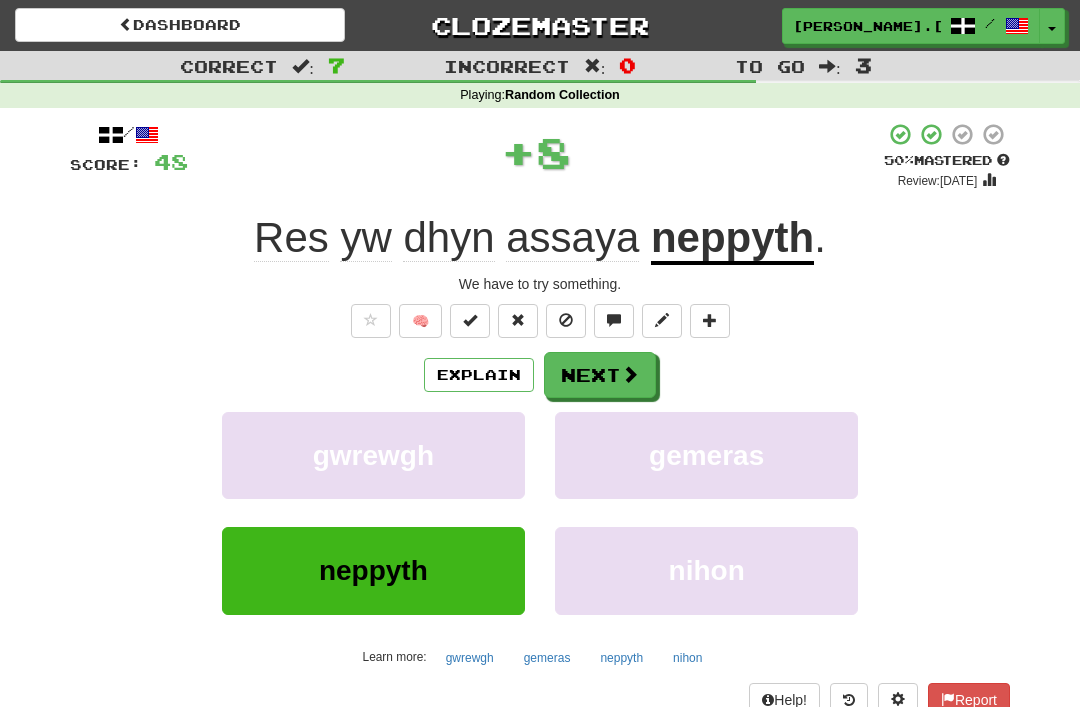
click at [625, 366] on span at bounding box center [630, 374] width 18 height 18
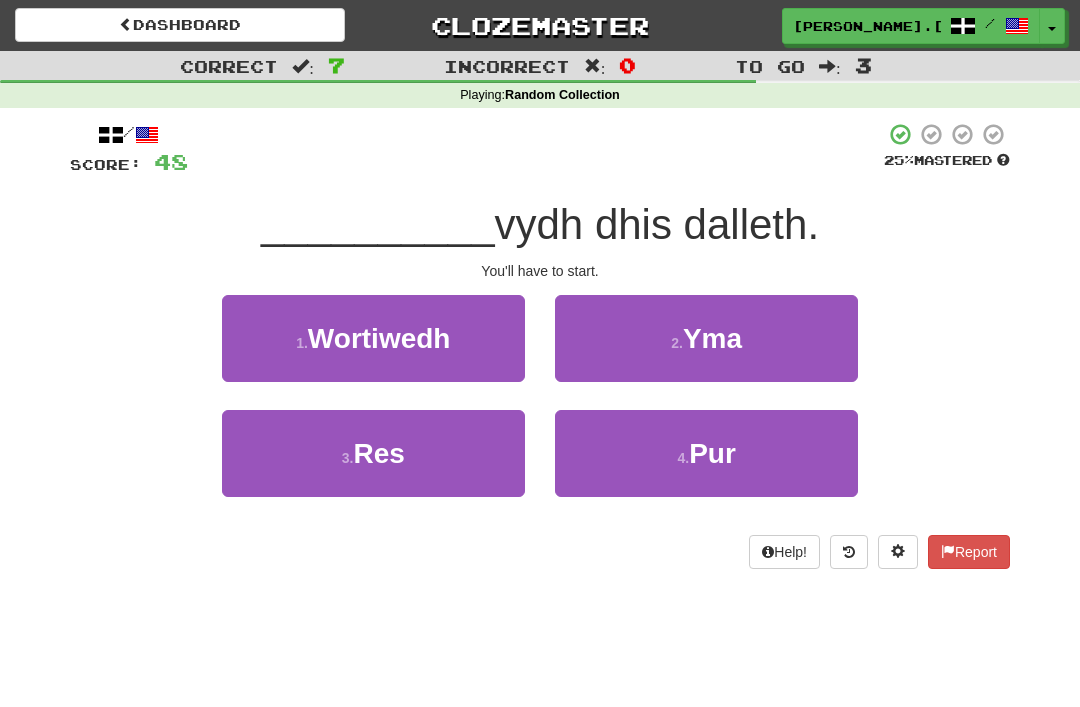
click at [412, 447] on button "3 . Res" at bounding box center [373, 453] width 303 height 87
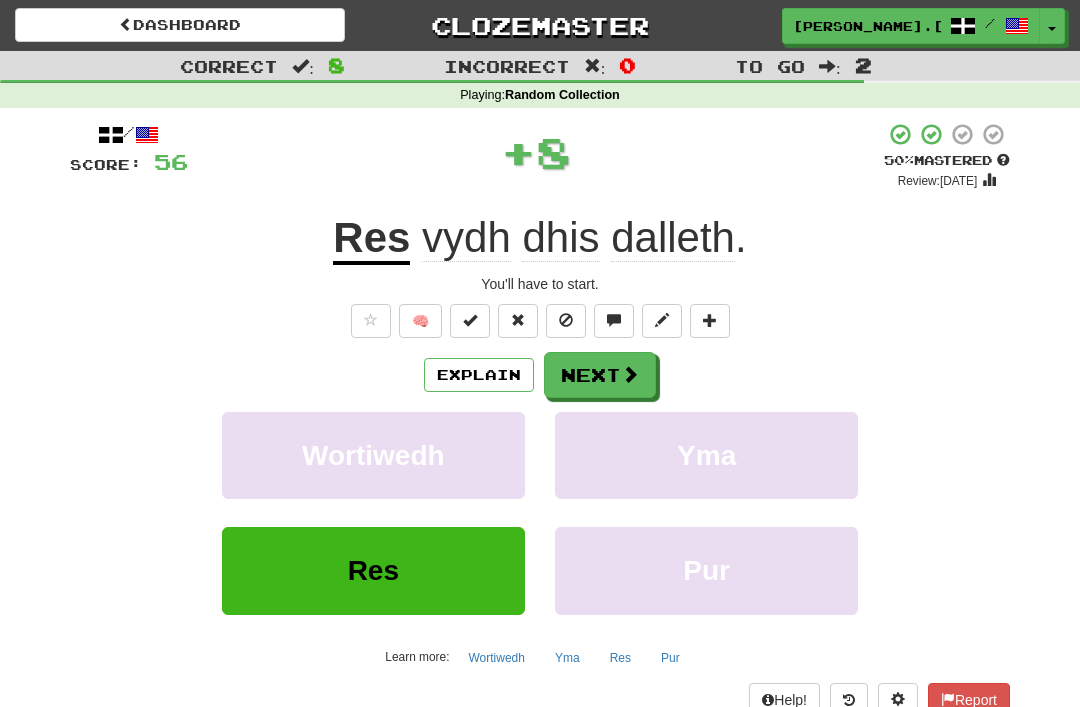
click at [618, 364] on button "Next" at bounding box center [600, 375] width 112 height 46
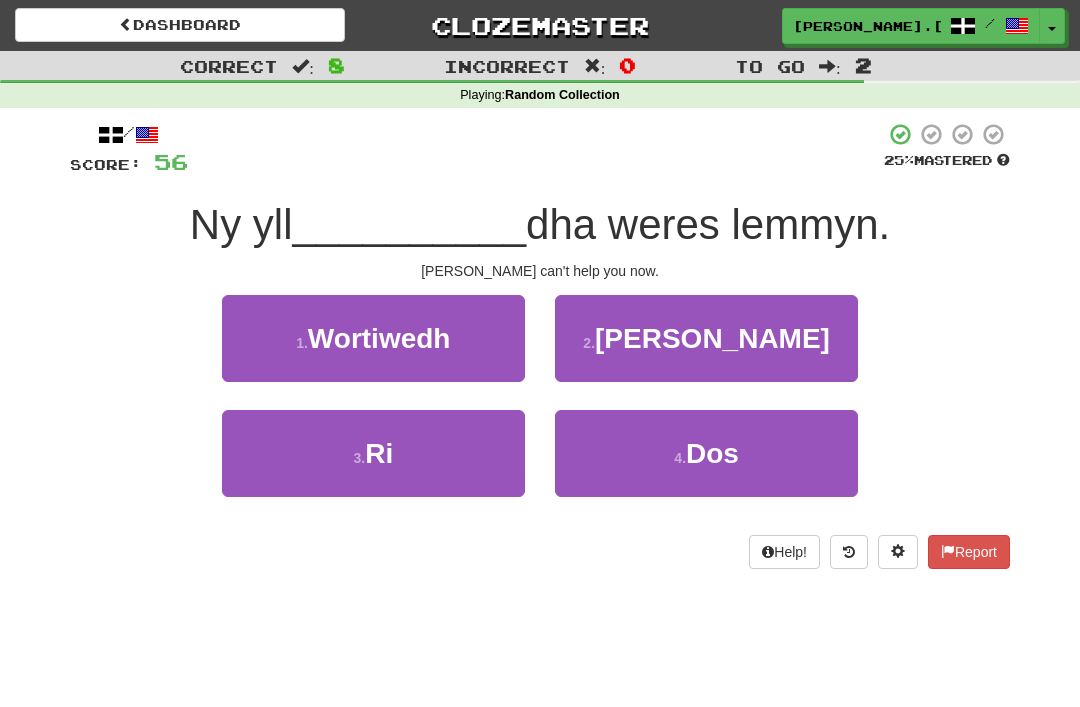
click at [740, 323] on span "Tom" at bounding box center [712, 338] width 235 height 31
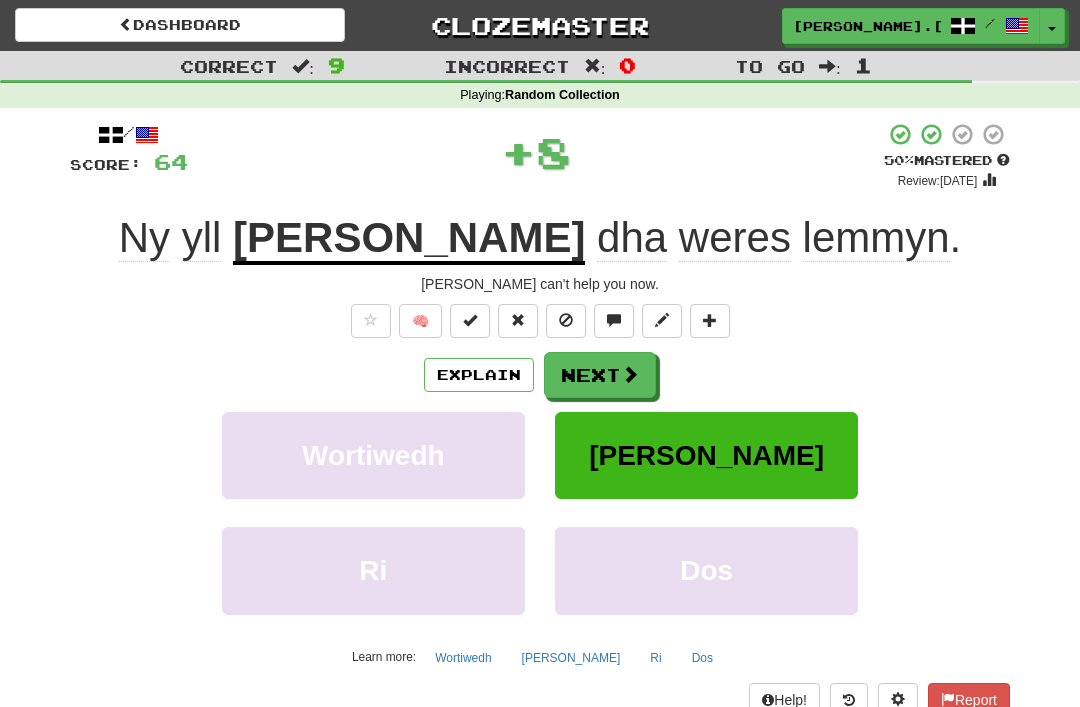
click at [621, 365] on span at bounding box center [630, 374] width 18 height 18
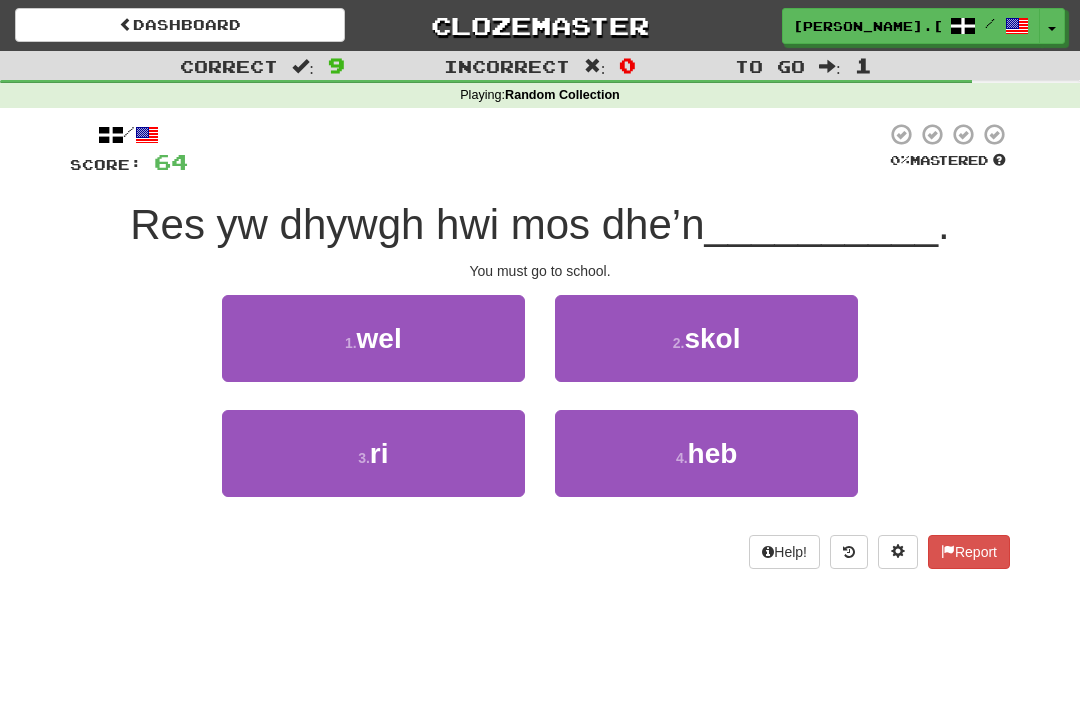
click at [729, 337] on span "skol" at bounding box center [712, 338] width 56 height 31
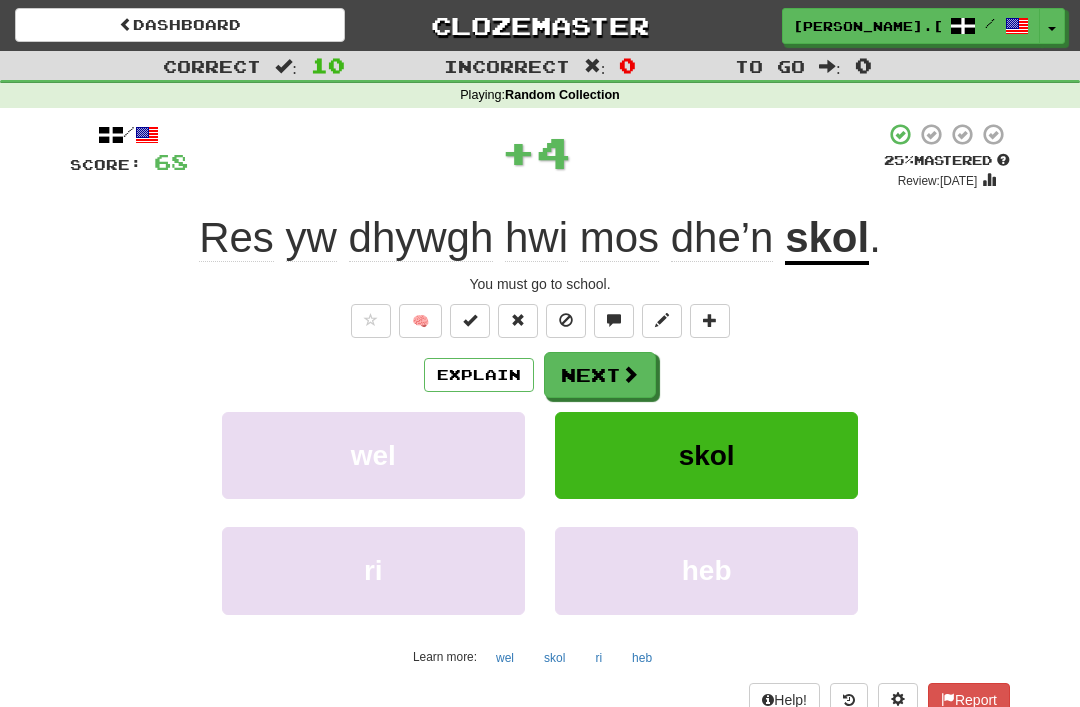
click at [630, 368] on span at bounding box center [630, 374] width 18 height 18
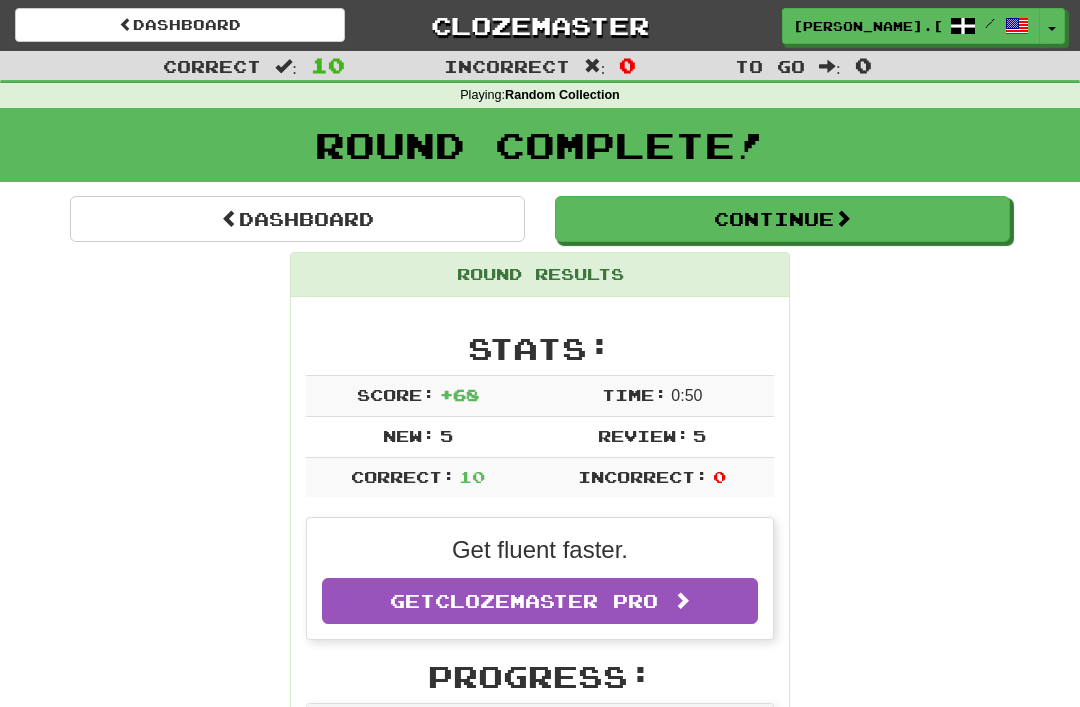
click at [805, 223] on button "Continue" at bounding box center [782, 219] width 455 height 46
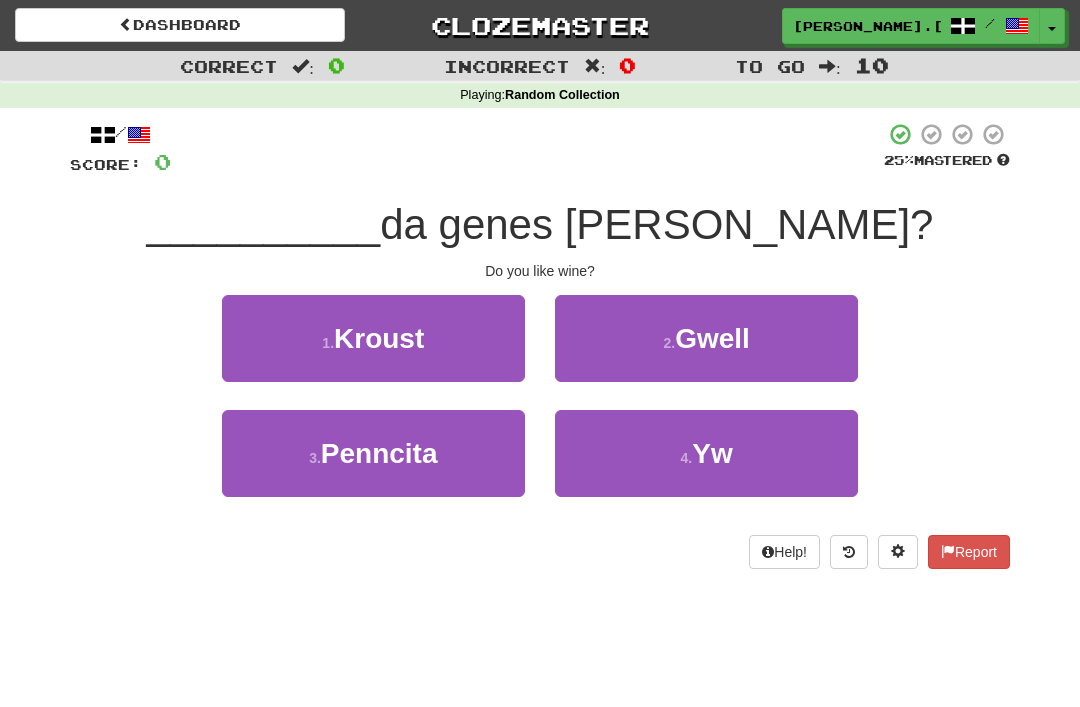
click at [750, 338] on span "Gwell" at bounding box center [712, 338] width 75 height 31
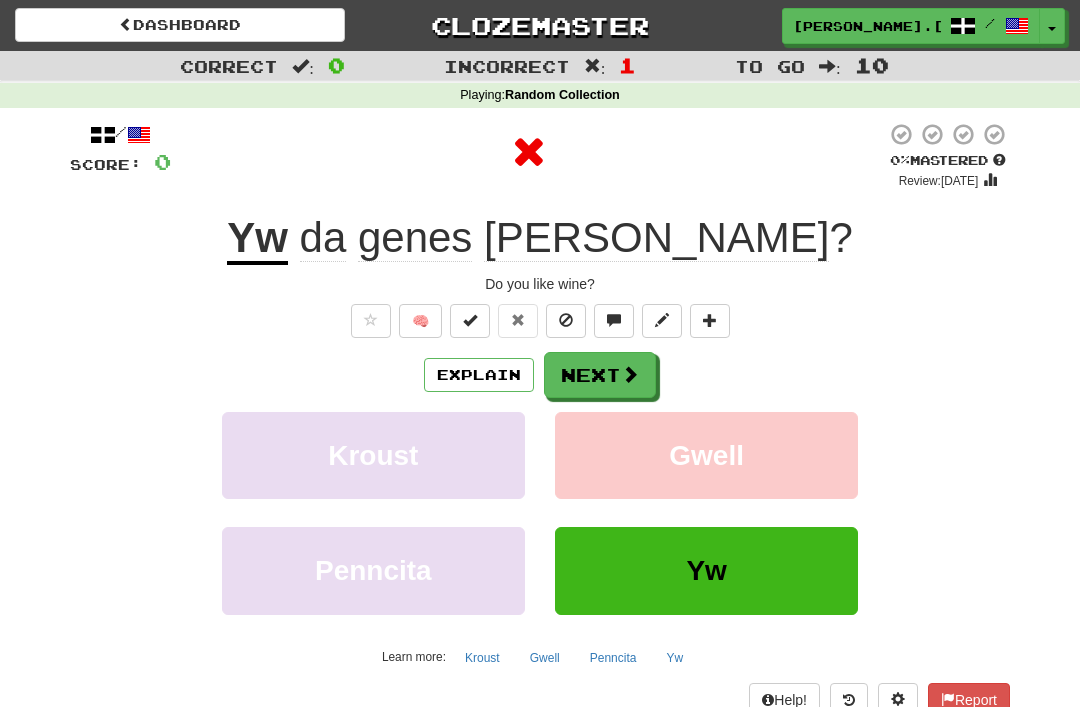
click at [623, 371] on span at bounding box center [630, 374] width 18 height 18
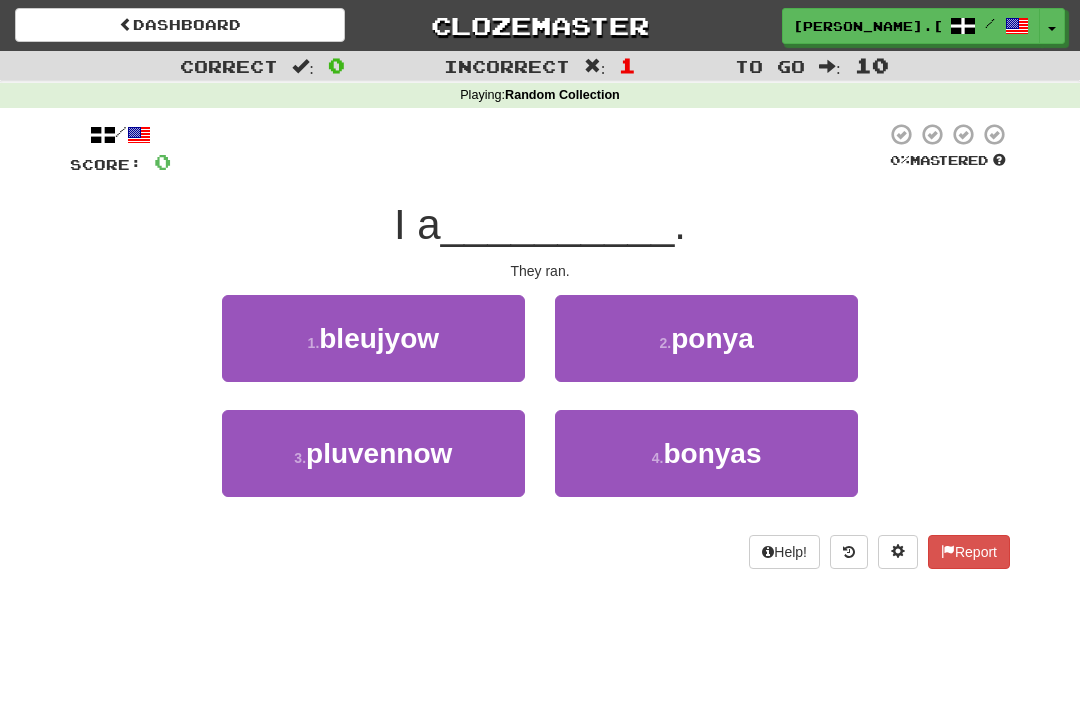
click at [748, 333] on span "ponya" at bounding box center [712, 338] width 82 height 31
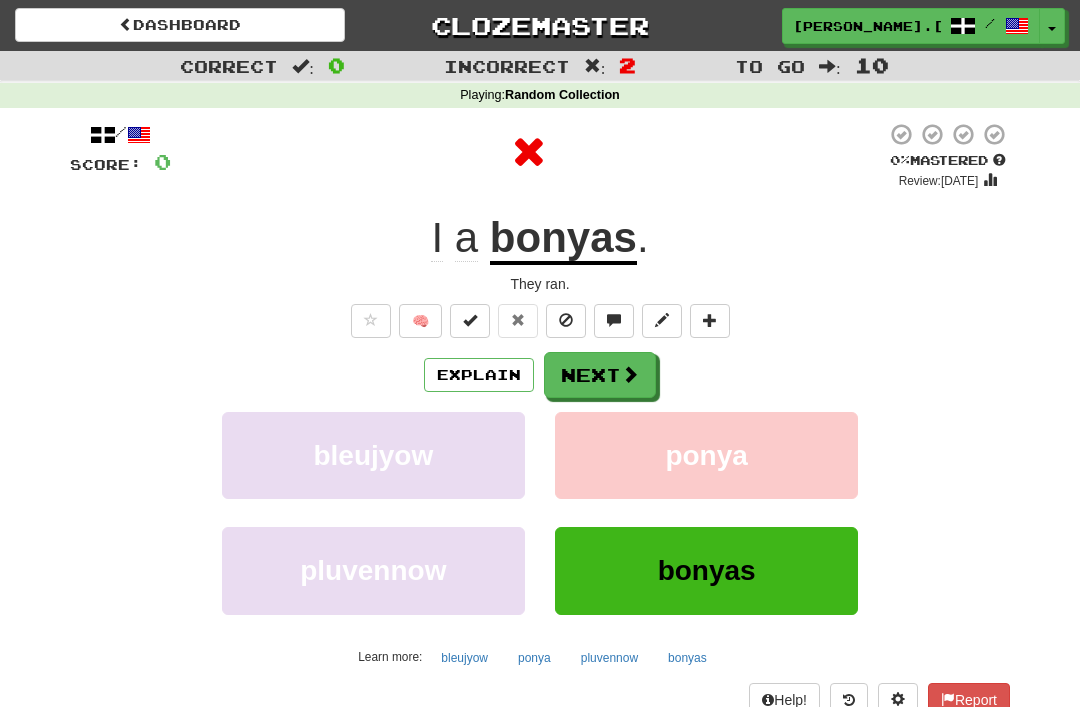
click at [629, 369] on span at bounding box center [630, 374] width 18 height 18
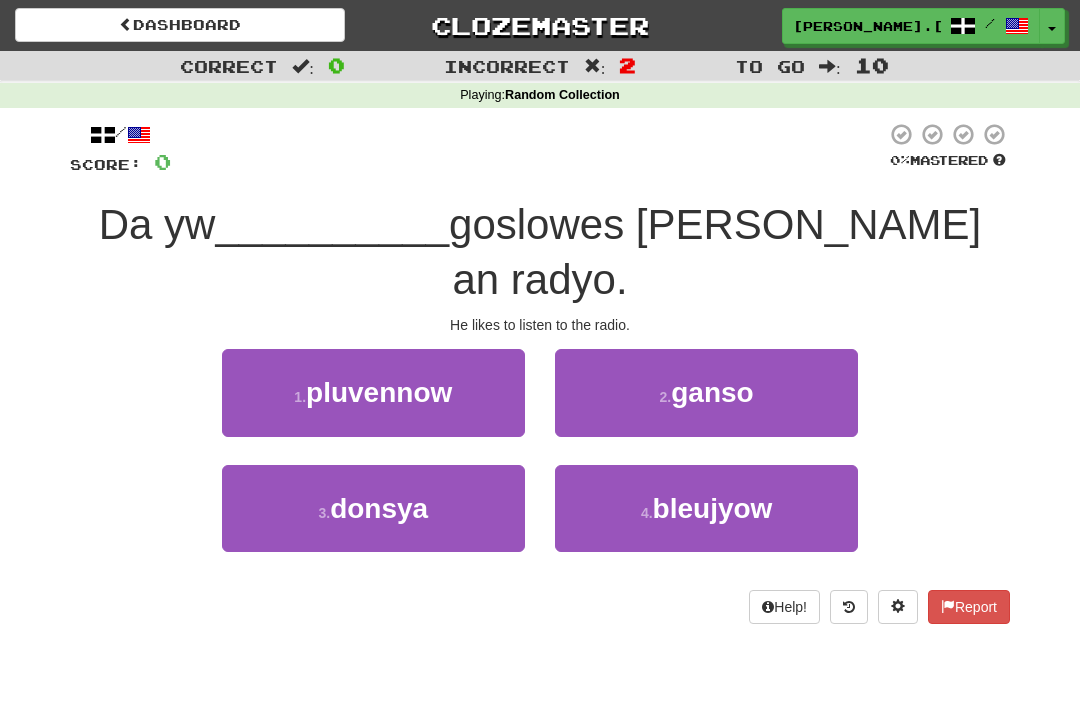
click at [744, 377] on span "ganso" at bounding box center [712, 392] width 82 height 31
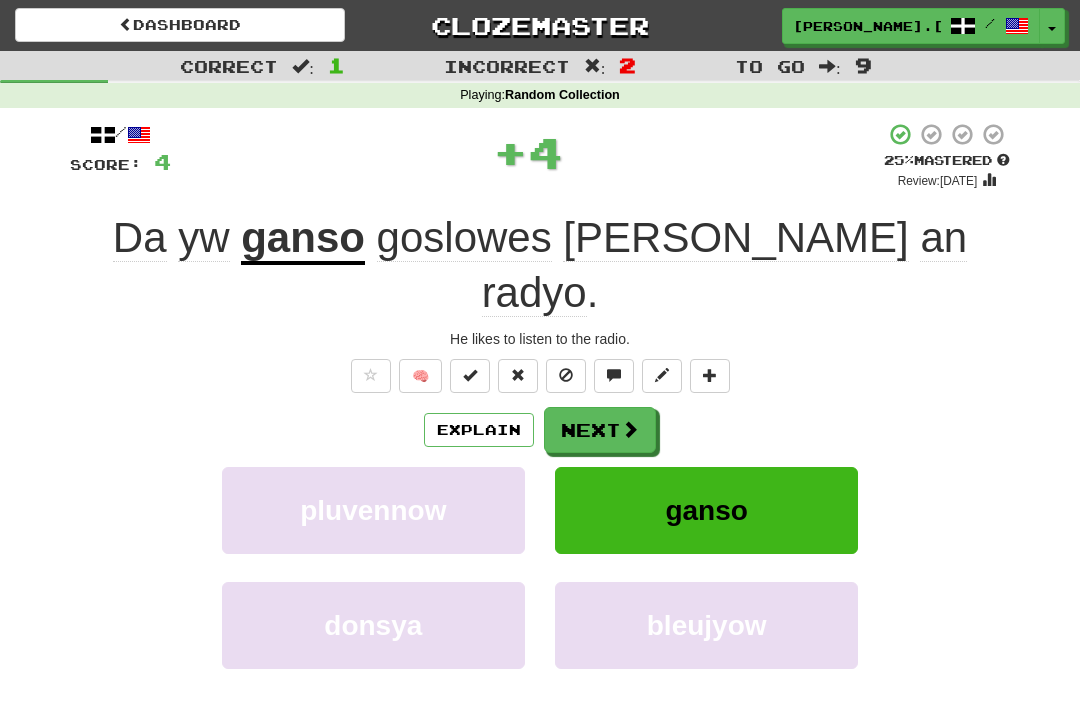
click at [630, 420] on span at bounding box center [630, 429] width 18 height 18
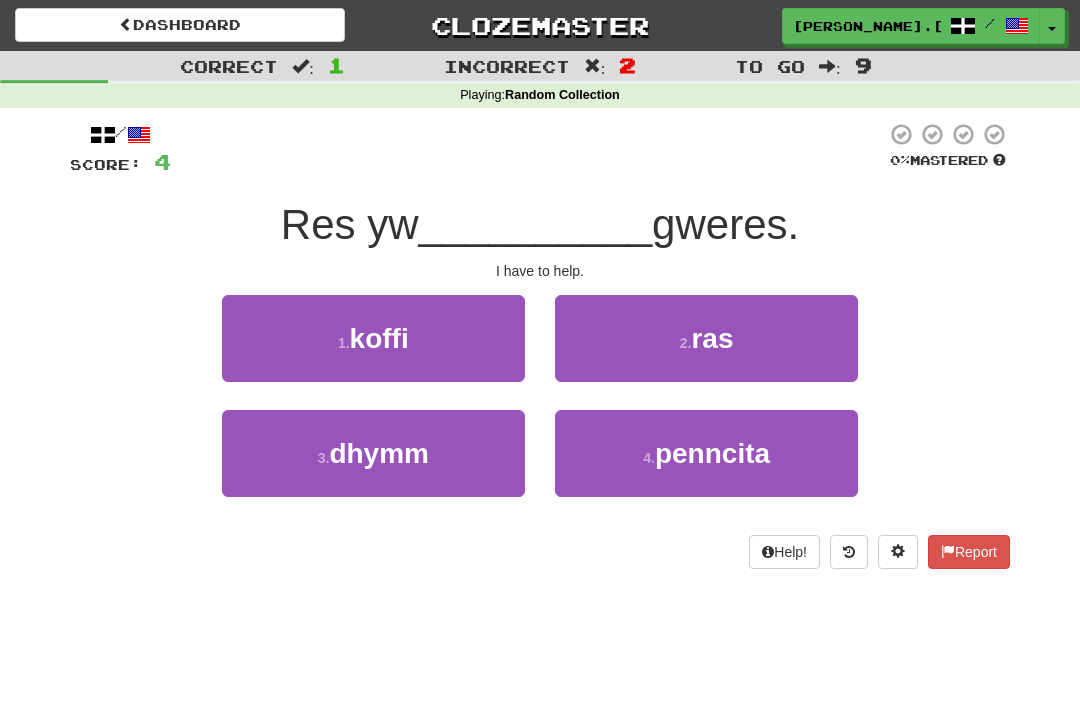
click at [431, 449] on button "3 . dhymm" at bounding box center [373, 453] width 303 height 87
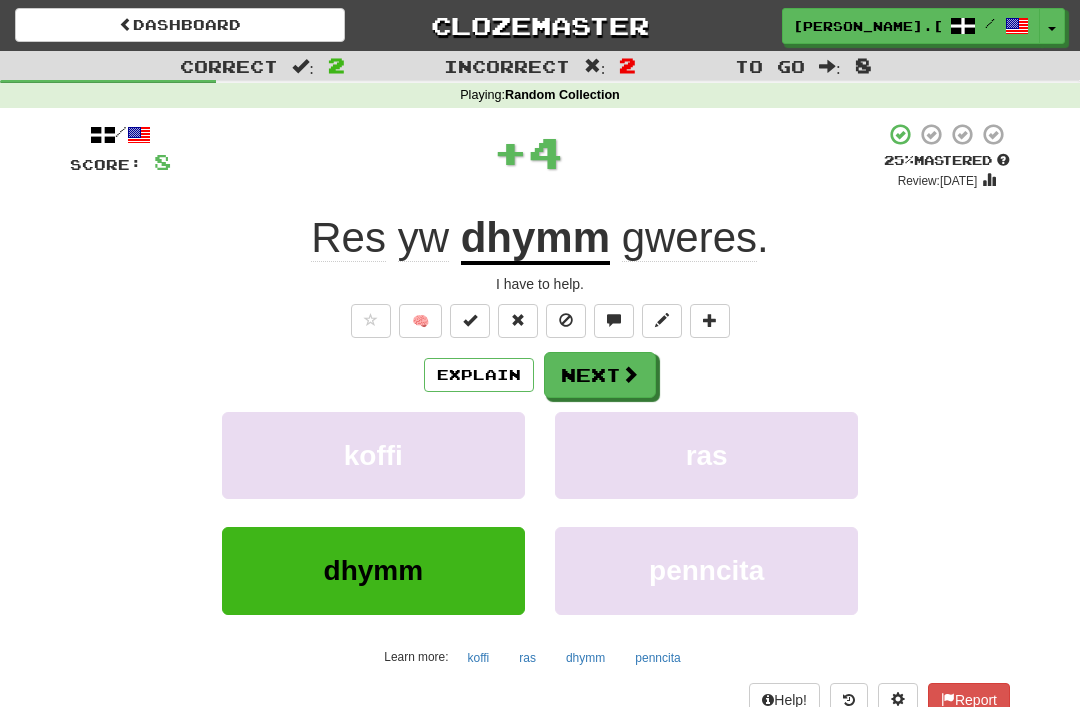
click at [621, 375] on span at bounding box center [630, 374] width 18 height 18
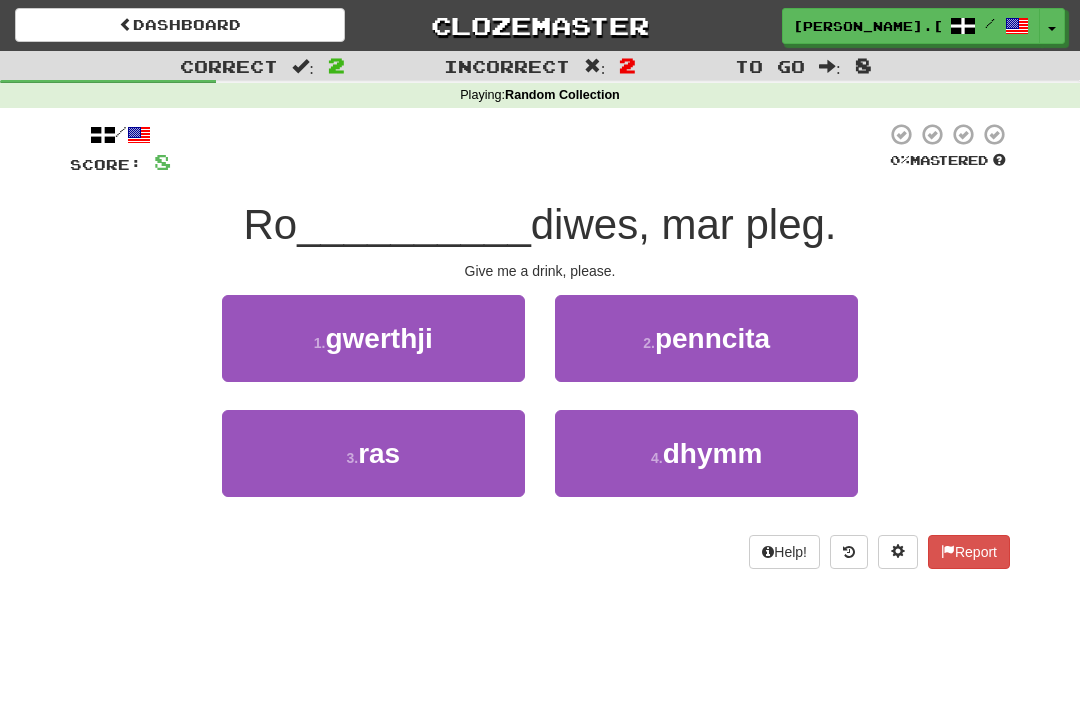
click at [754, 446] on span "dhymm" at bounding box center [713, 453] width 100 height 31
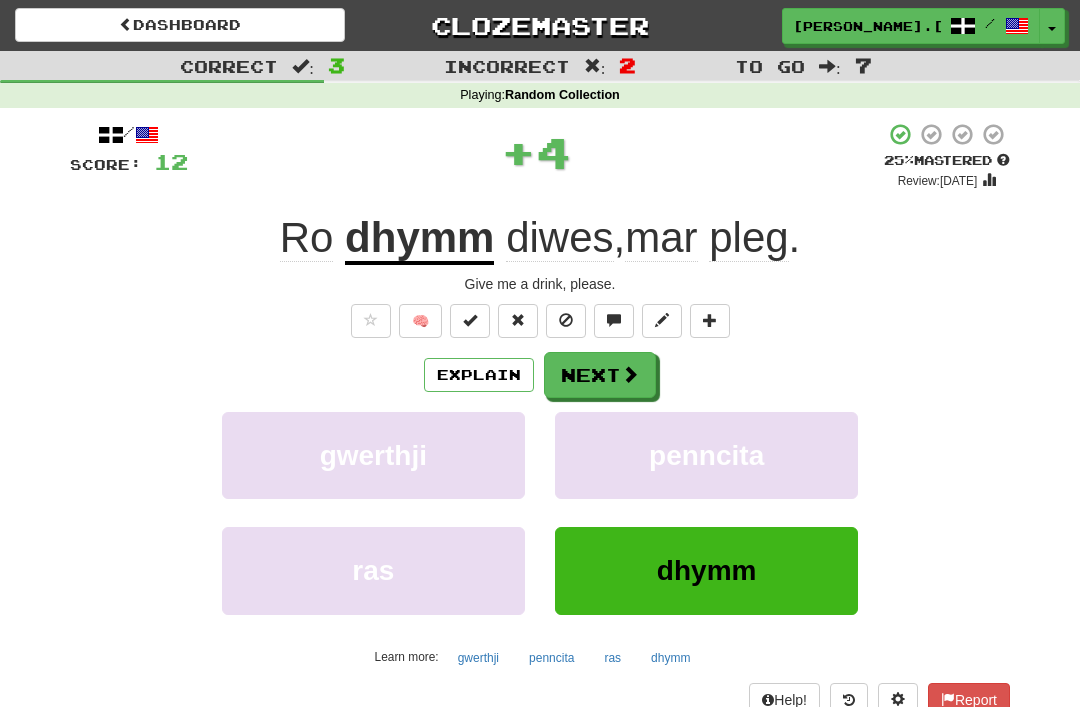
click at [635, 373] on span at bounding box center [630, 374] width 18 height 18
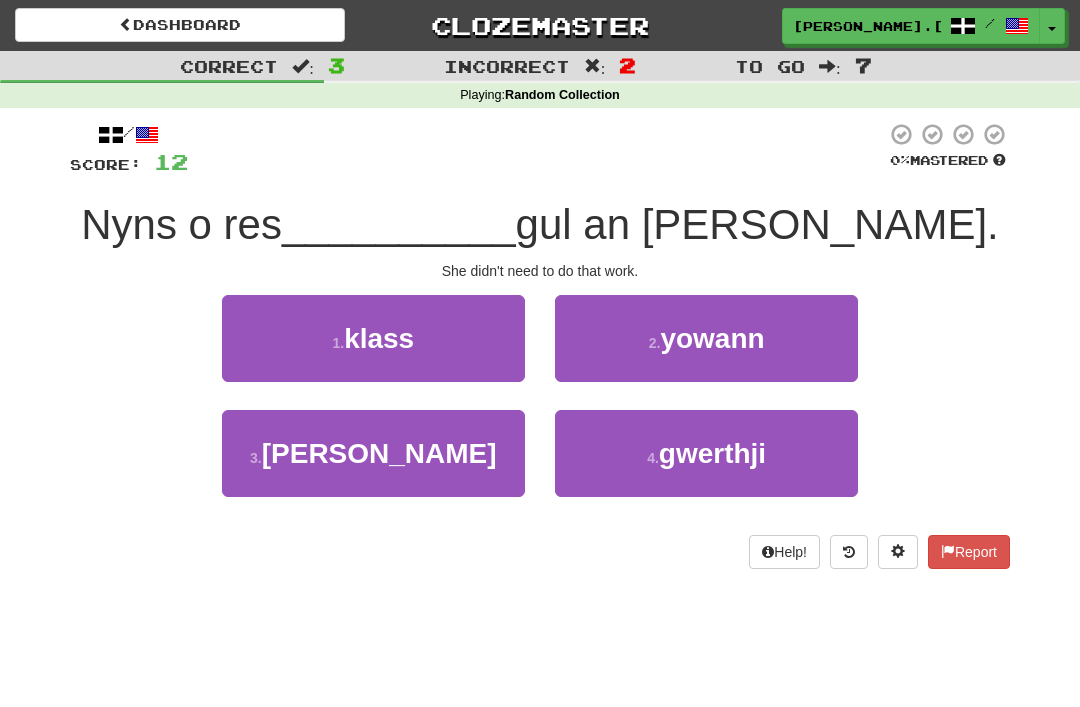
click at [412, 442] on span "dhedhi" at bounding box center [379, 453] width 235 height 31
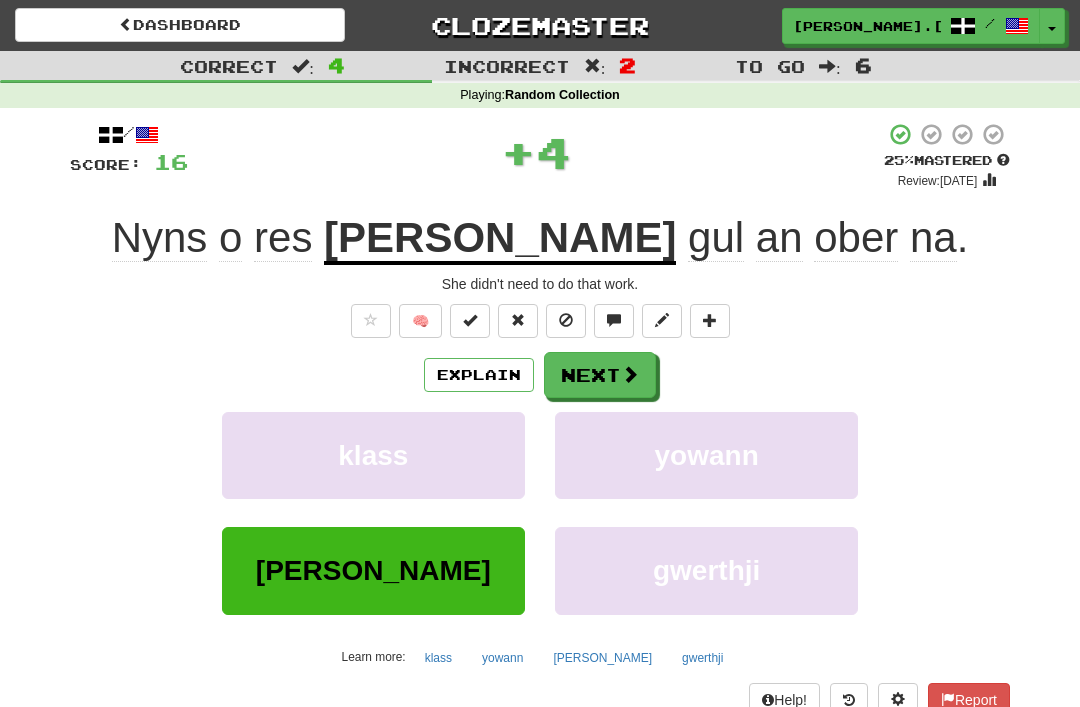
click at [628, 365] on span at bounding box center [630, 374] width 18 height 18
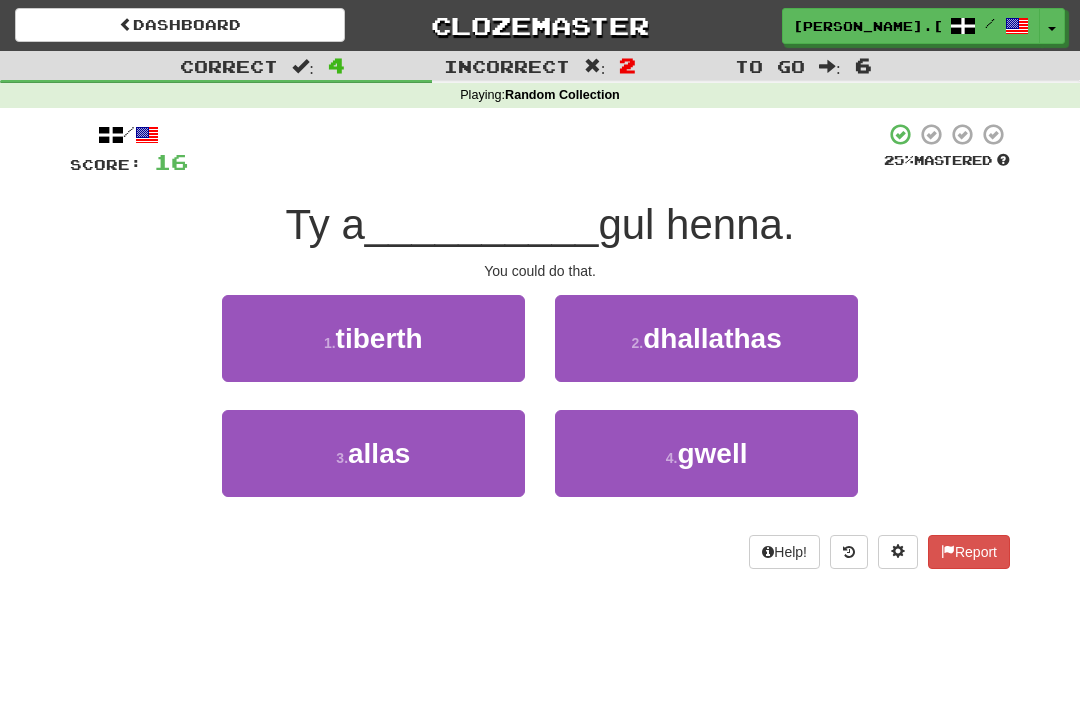
click at [431, 447] on button "3 . allas" at bounding box center [373, 453] width 303 height 87
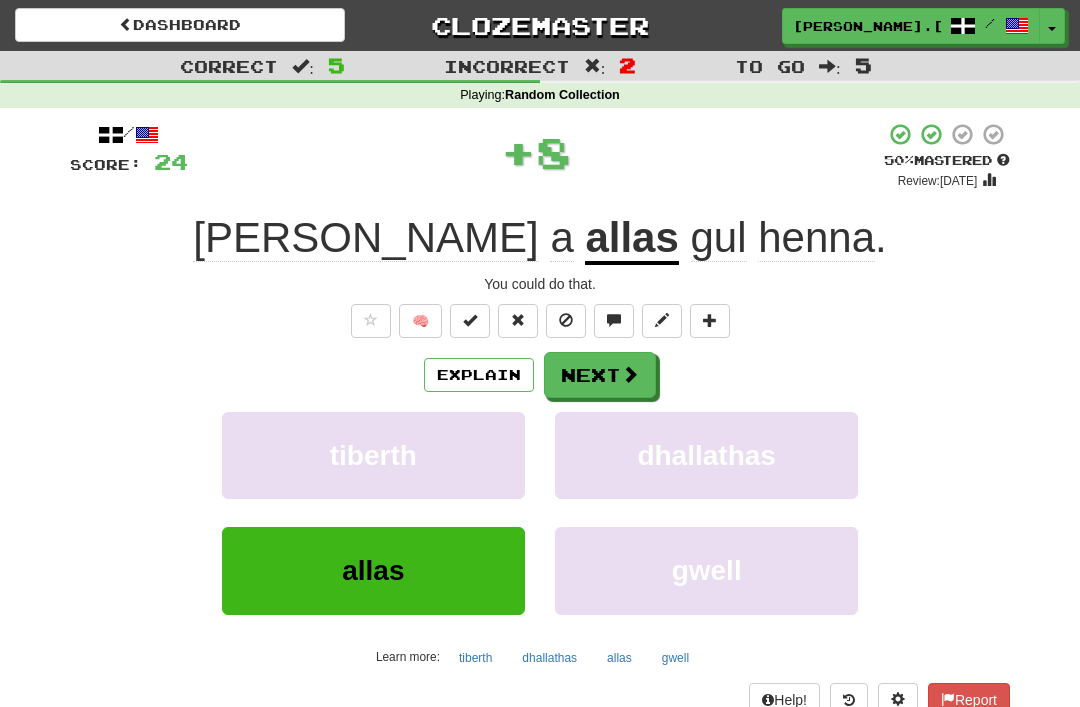
click at [616, 364] on button "Next" at bounding box center [600, 375] width 112 height 46
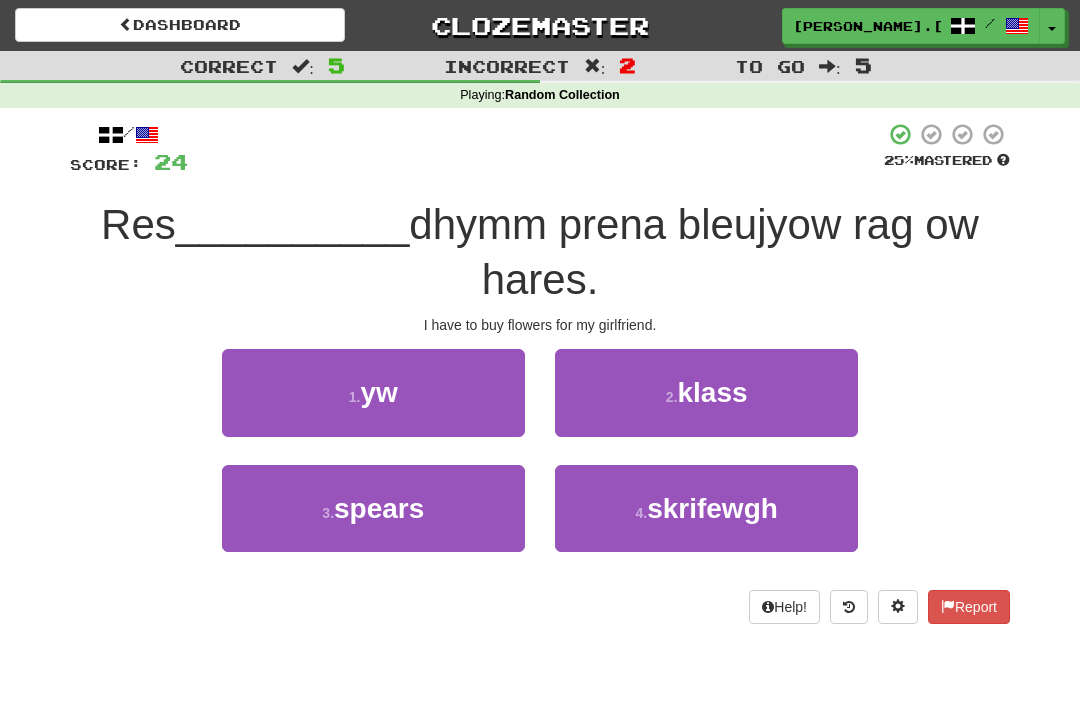
click at [428, 393] on button "1 . yw" at bounding box center [373, 392] width 303 height 87
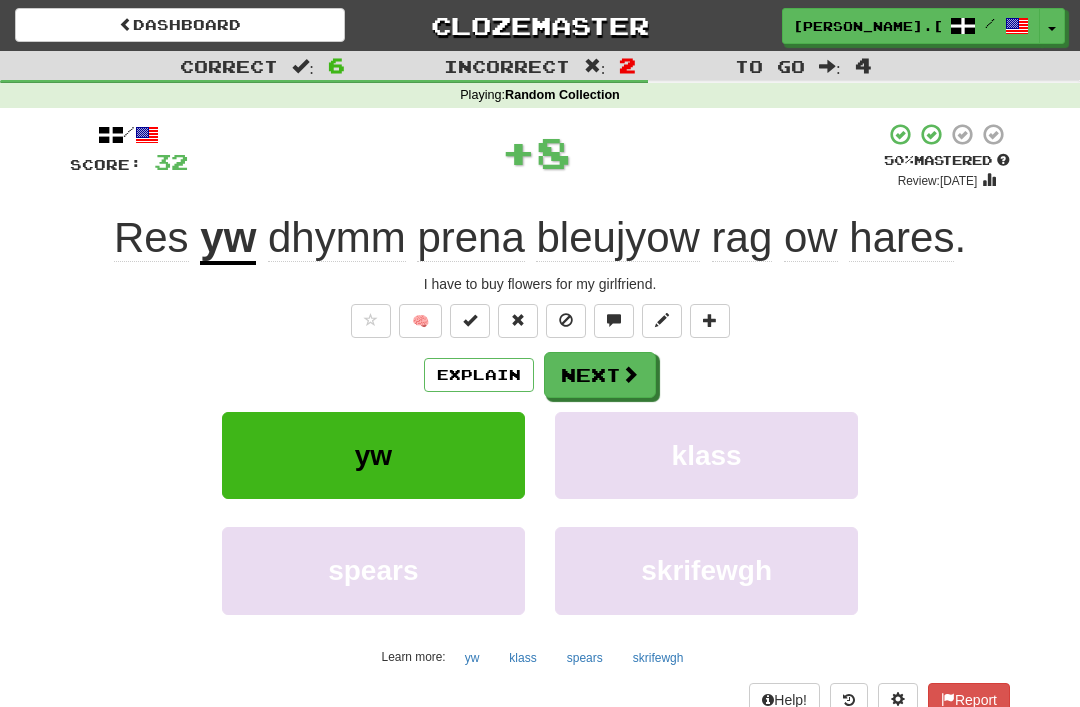
click at [616, 366] on button "Next" at bounding box center [600, 375] width 112 height 46
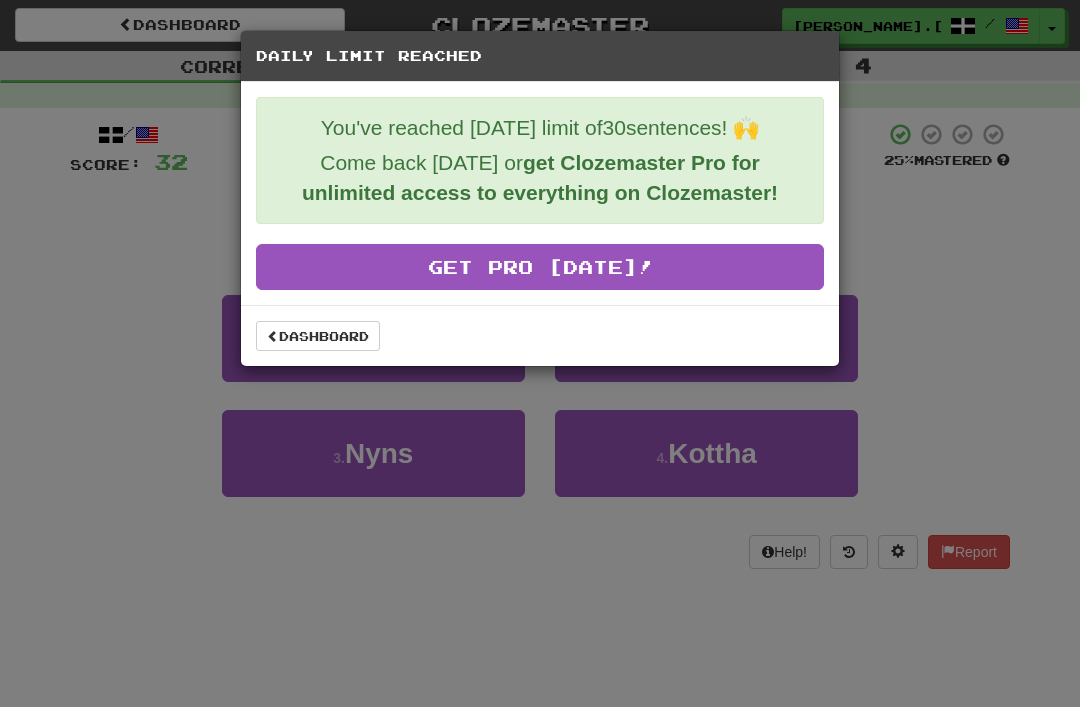
click at [318, 339] on link "Dashboard" at bounding box center [318, 336] width 124 height 30
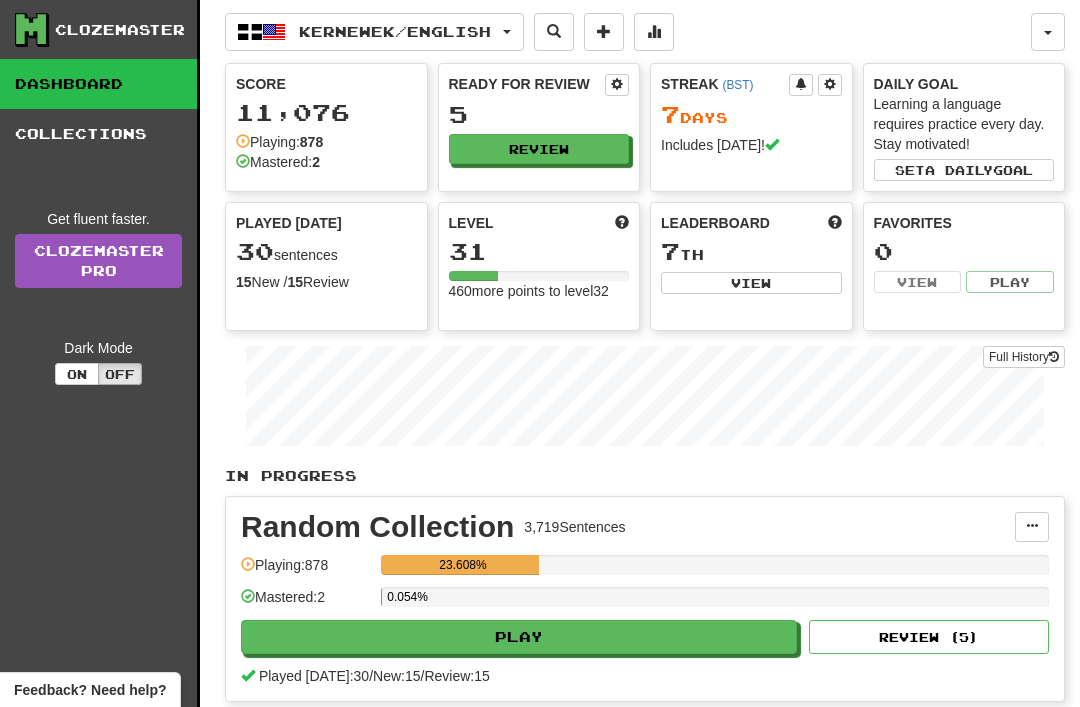
click at [779, 287] on button "View" at bounding box center [751, 283] width 181 height 22
select select "**********"
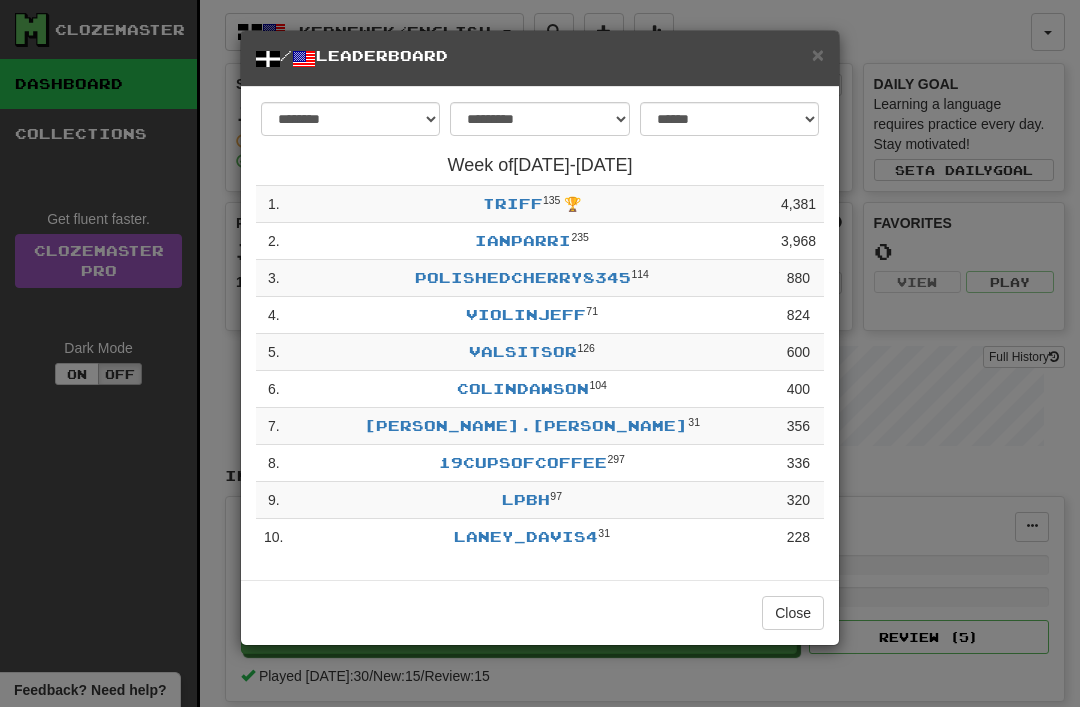
click at [820, 64] on span "×" at bounding box center [818, 54] width 12 height 23
